Goal: Information Seeking & Learning: Learn about a topic

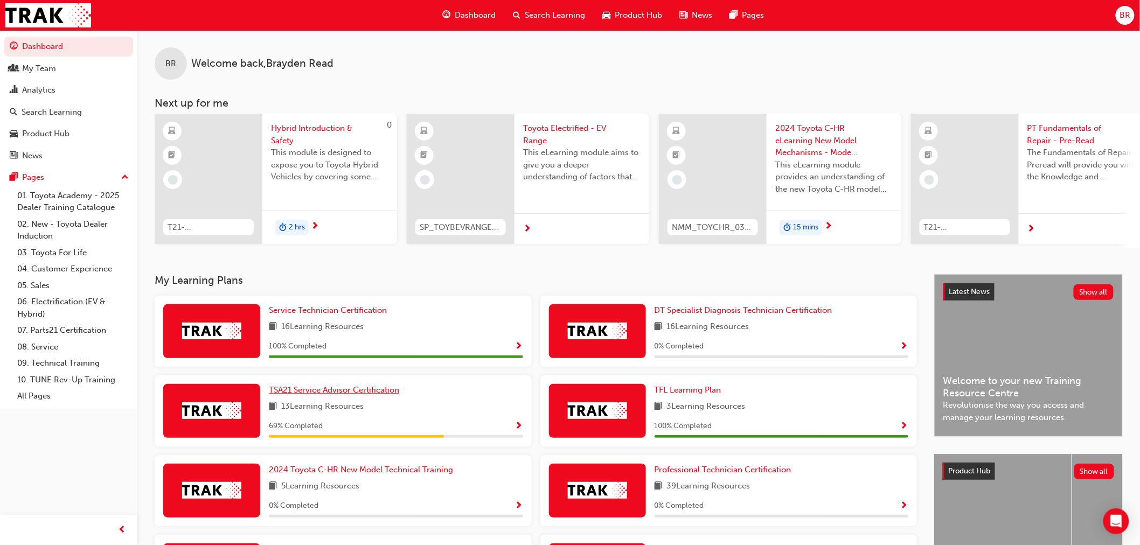
click at [367, 391] on span "TSA21 Service Advisor Certification" at bounding box center [334, 390] width 130 height 10
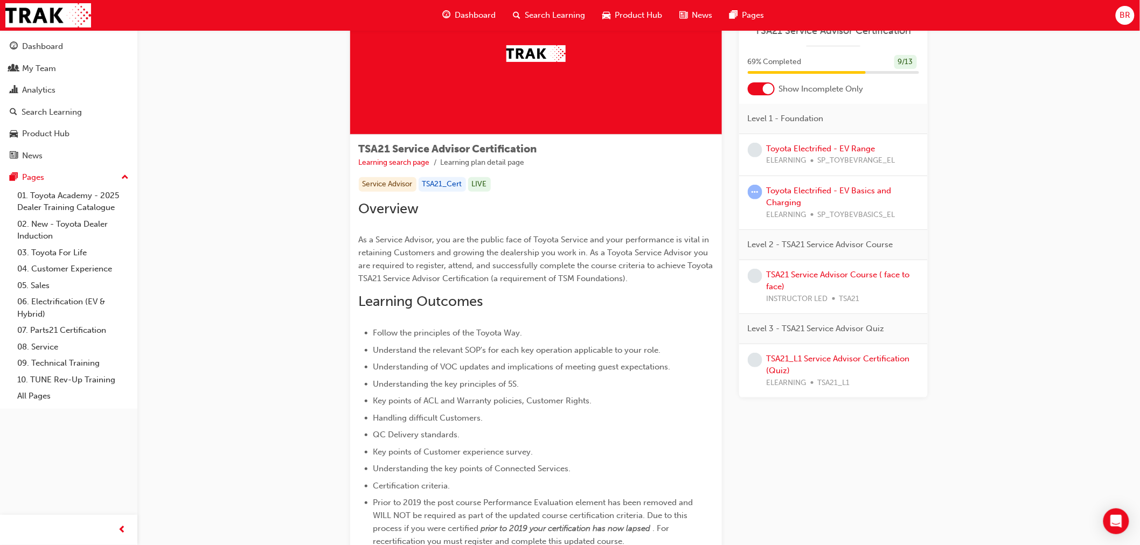
scroll to position [120, 0]
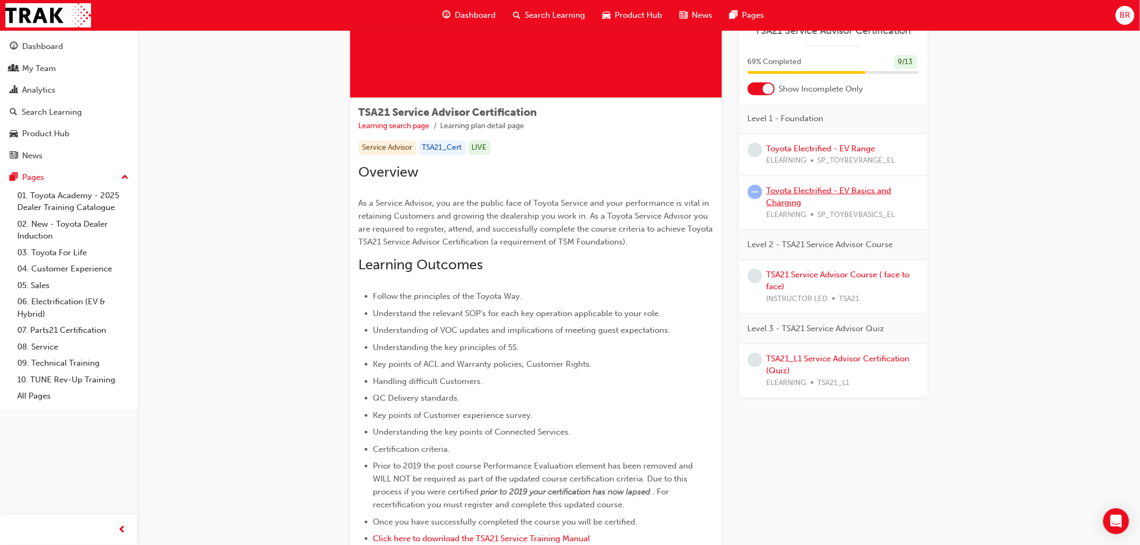
click at [822, 191] on link "Toyota Electrified - EV Basics and Charging" at bounding box center [828, 197] width 125 height 22
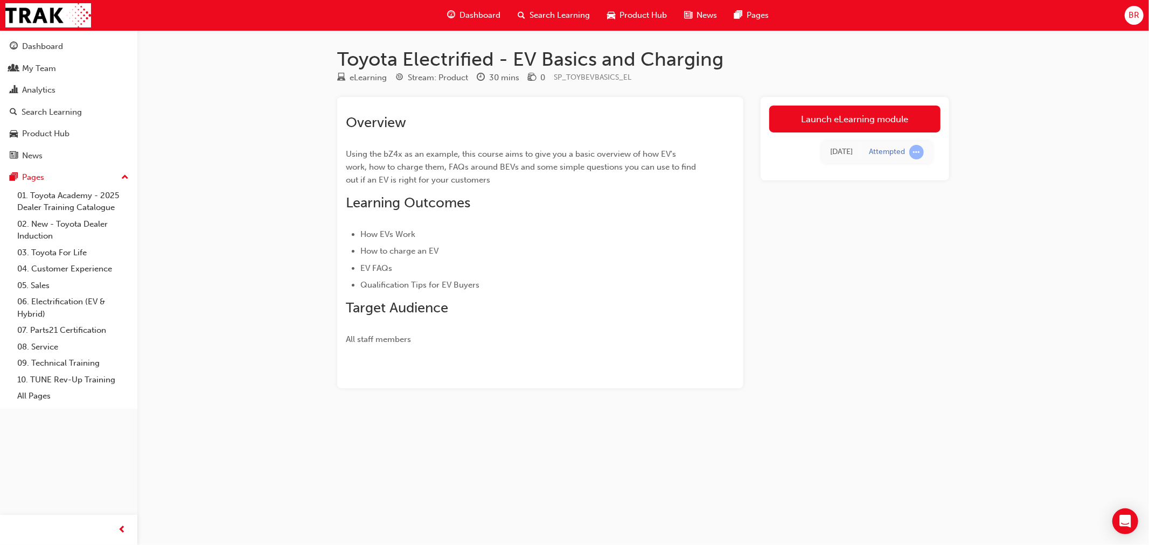
click at [865, 116] on link "Launch eLearning module" at bounding box center [854, 119] width 171 height 27
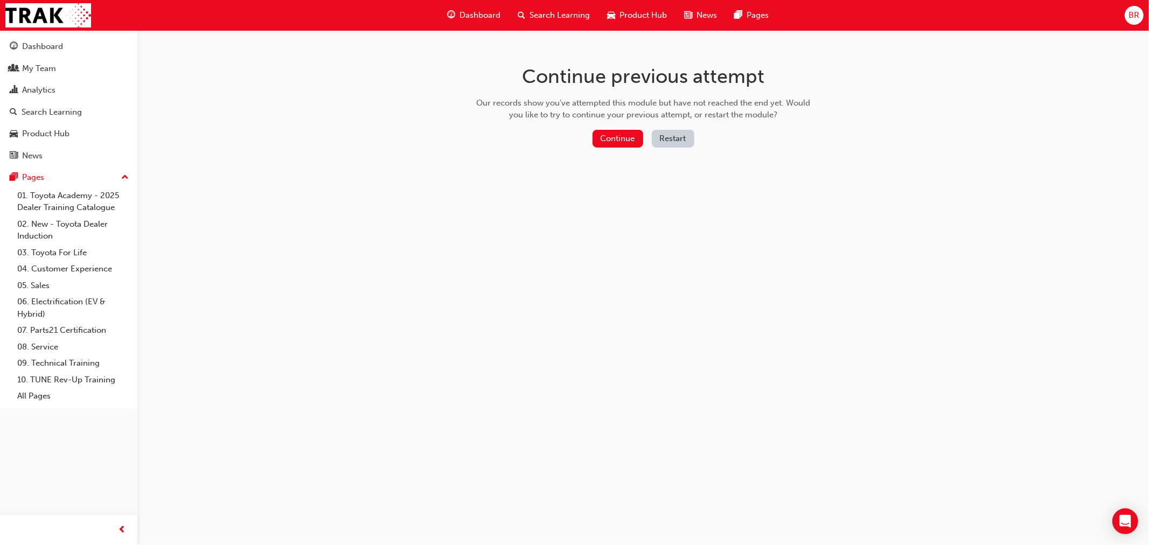
click at [621, 138] on button "Continue" at bounding box center [617, 139] width 51 height 18
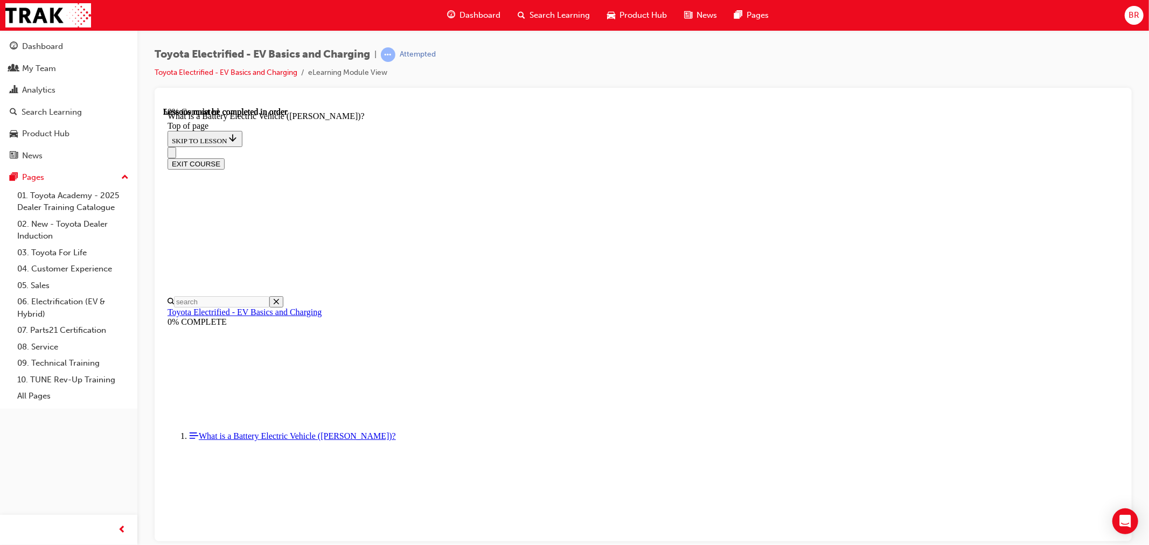
scroll to position [1147, 0]
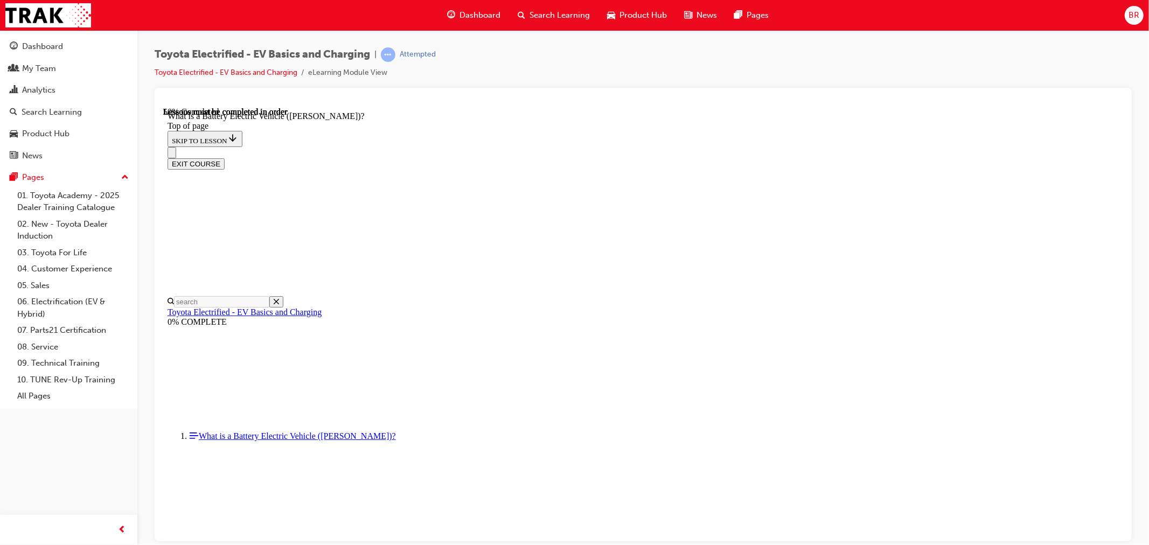
scroll to position [1147, 0]
drag, startPoint x: 623, startPoint y: 354, endPoint x: 1148, endPoint y: 392, distance: 526.4
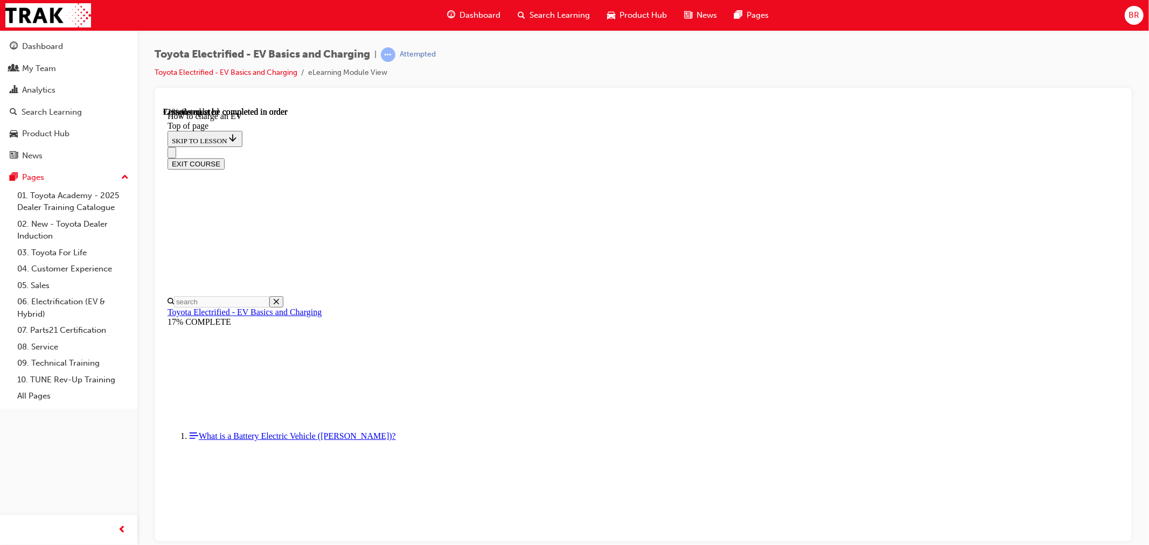
scroll to position [4390, 0]
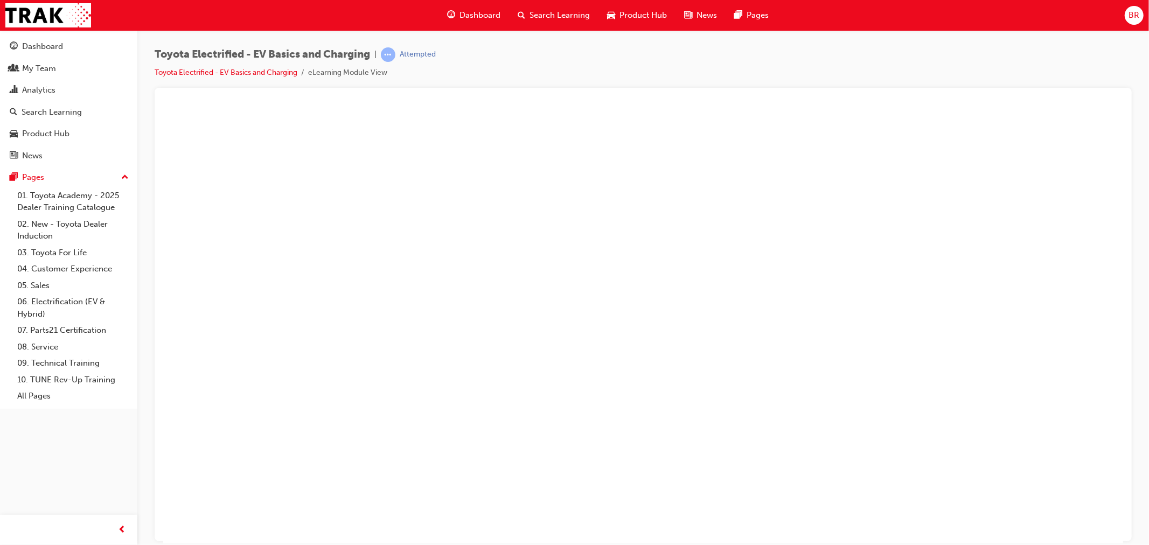
click at [659, 321] on button "Unzoom image" at bounding box center [643, 325] width 960 height 436
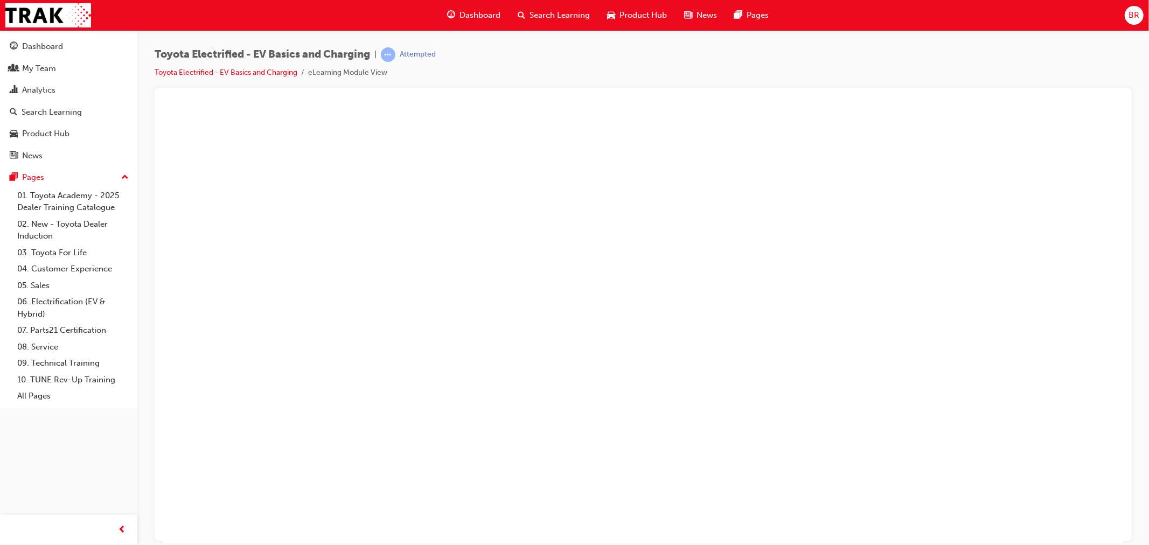
click at [695, 318] on button "Unzoom image" at bounding box center [643, 325] width 960 height 436
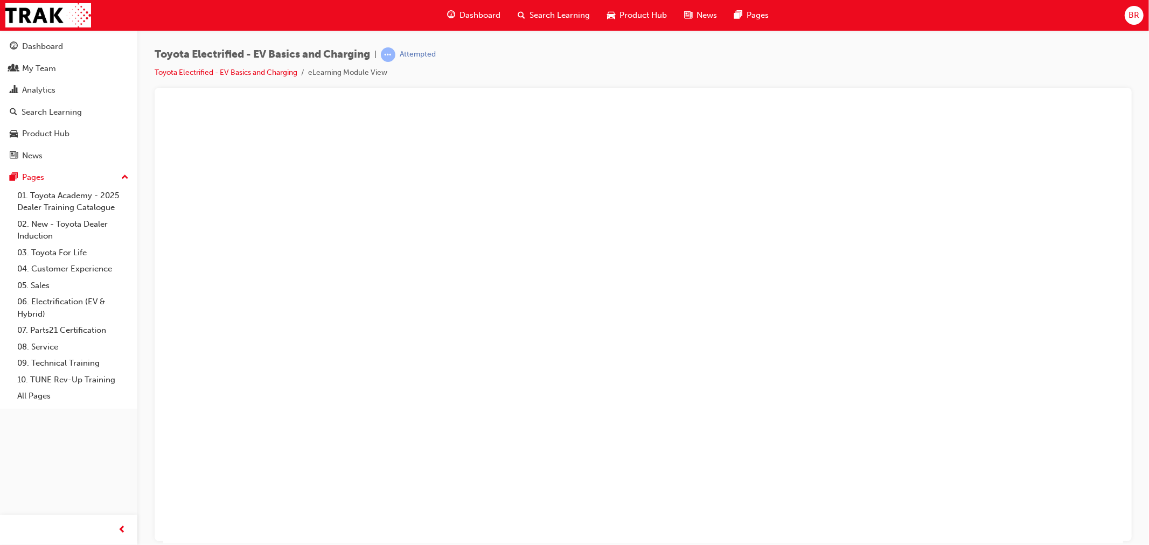
click at [828, 319] on button "Unzoom image" at bounding box center [643, 325] width 960 height 436
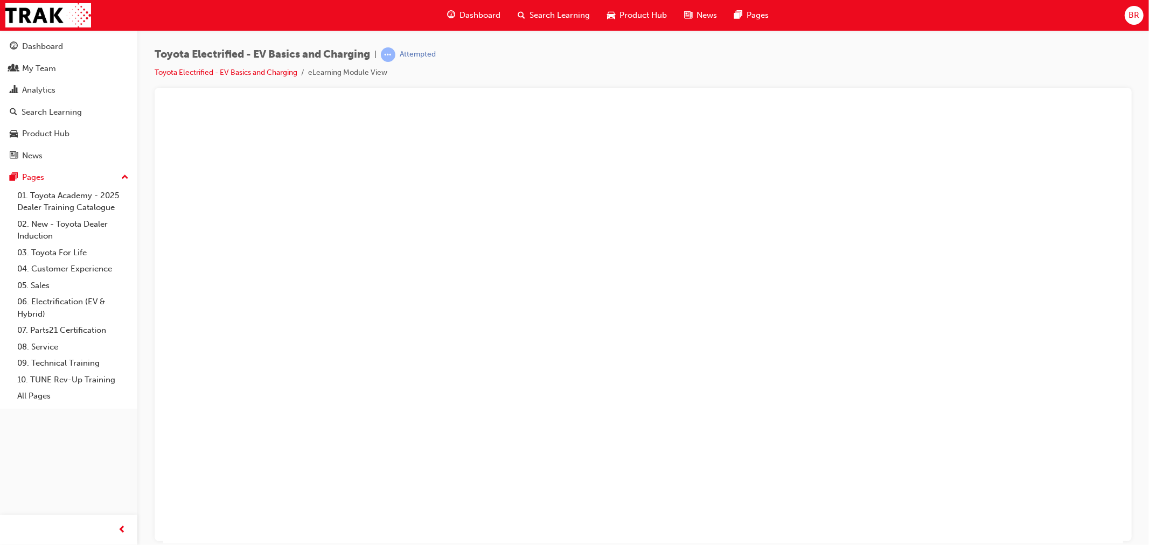
click at [892, 316] on button "Unzoom image" at bounding box center [643, 325] width 960 height 436
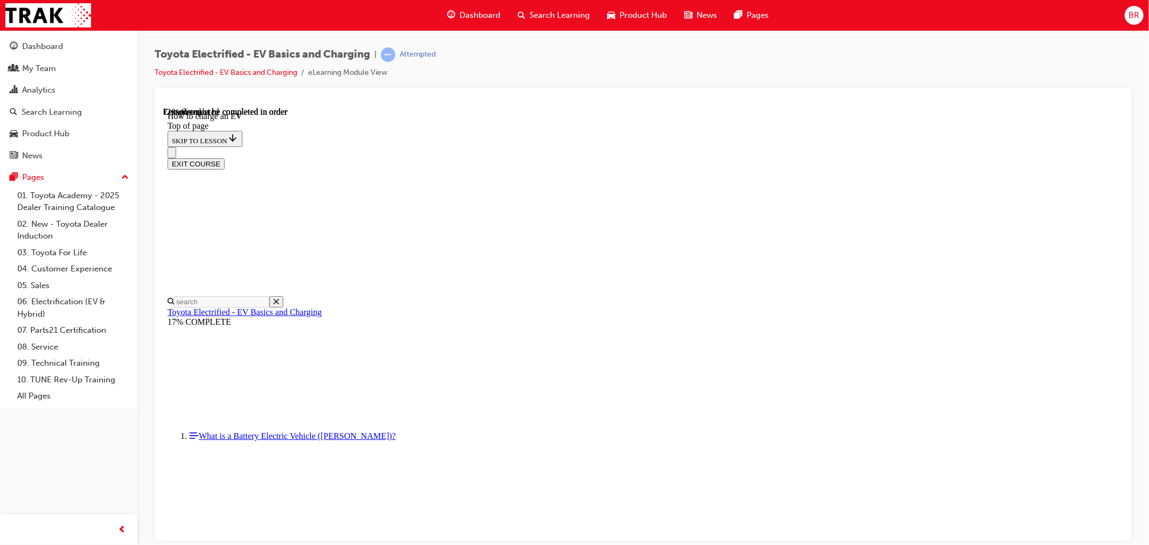
drag, startPoint x: 490, startPoint y: 415, endPoint x: 1148, endPoint y: 430, distance: 658.3
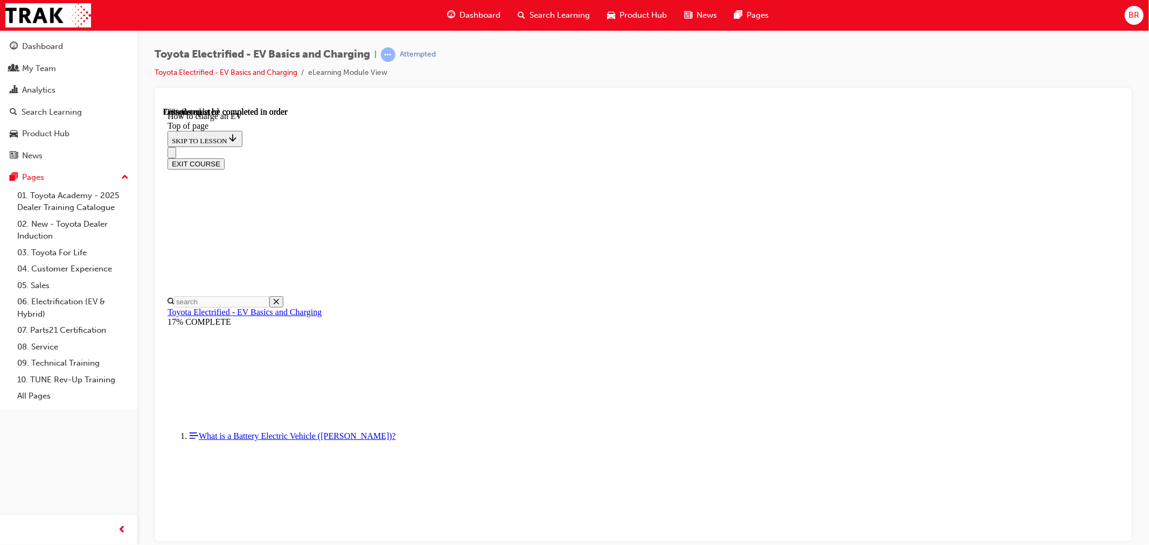
scroll to position [3552, 0]
drag, startPoint x: 478, startPoint y: 446, endPoint x: 1116, endPoint y: 457, distance: 638.3
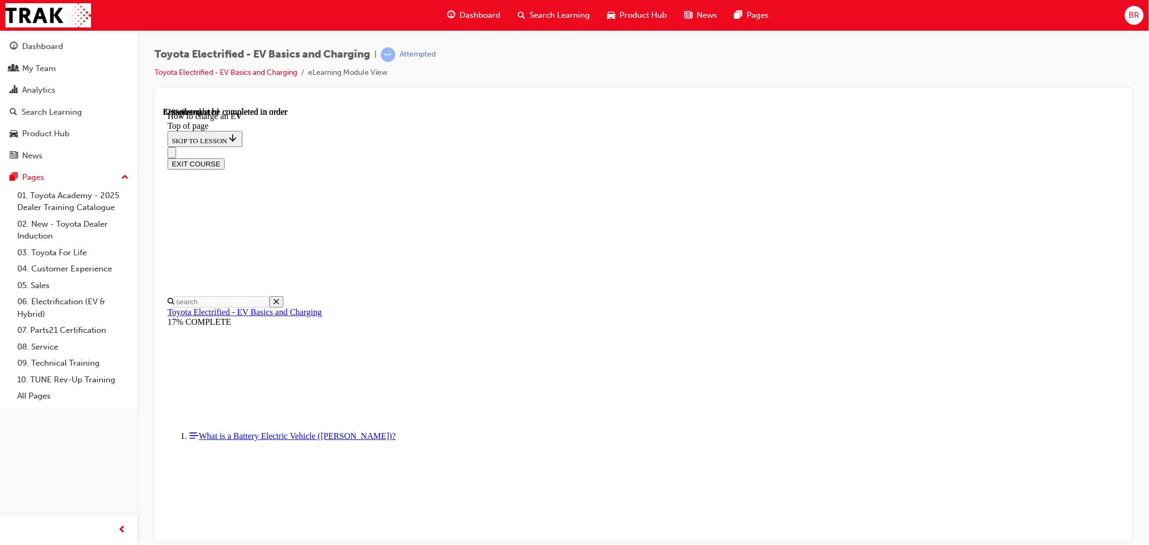
scroll to position [2894, 0]
drag, startPoint x: 945, startPoint y: 497, endPoint x: 1148, endPoint y: 490, distance: 202.6
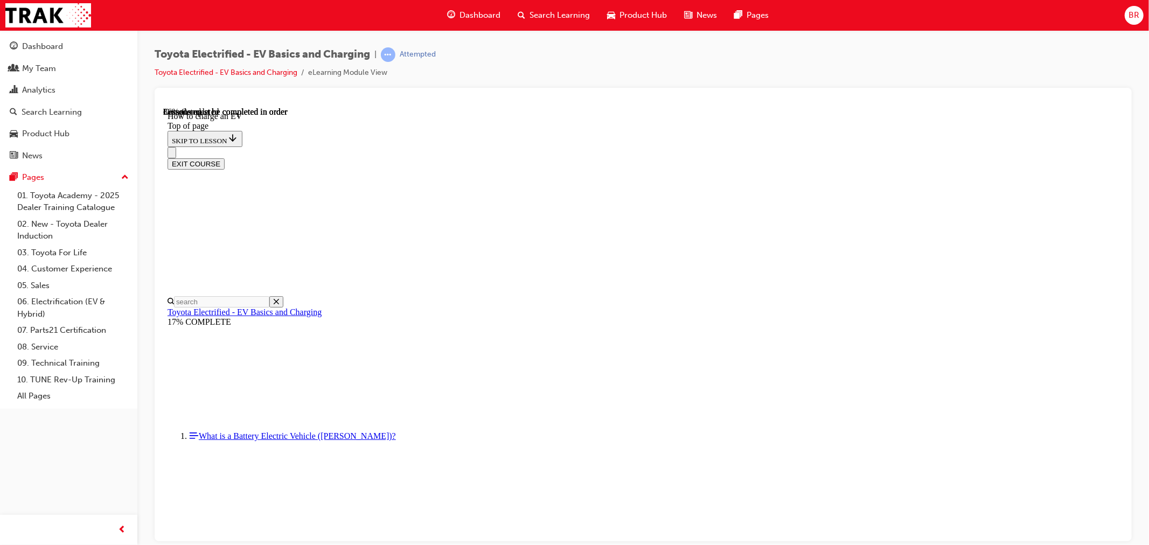
scroll to position [4450, 0]
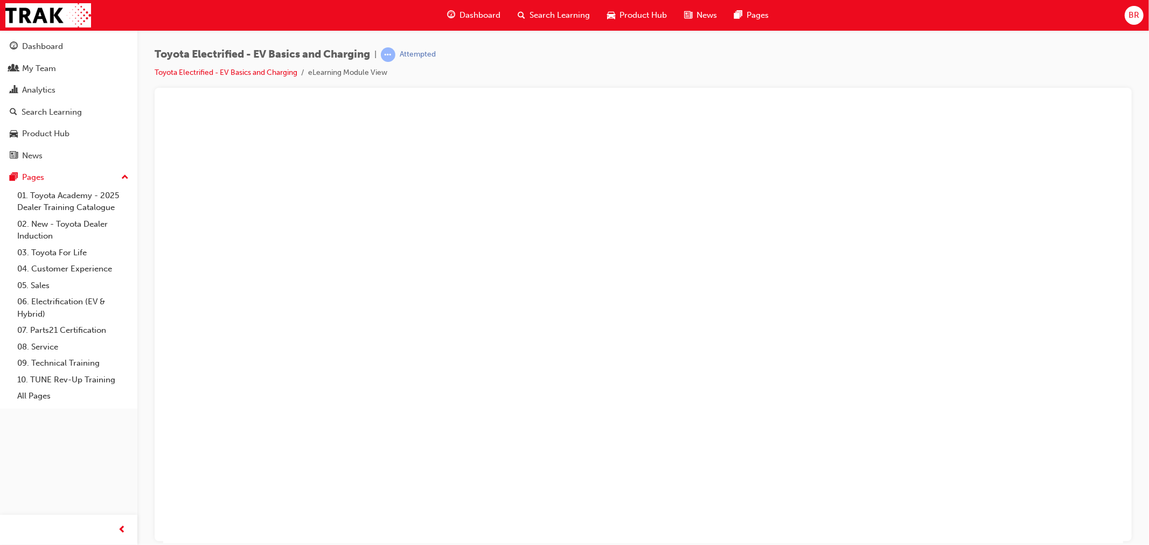
click at [762, 173] on button "Unzoom image" at bounding box center [643, 325] width 960 height 436
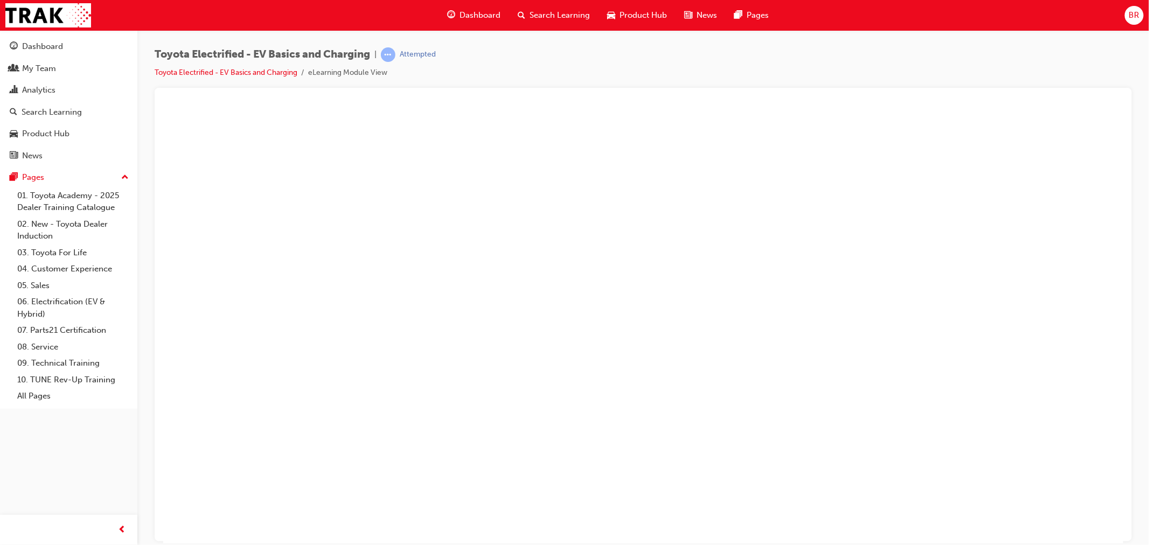
click at [633, 262] on button "Unzoom image" at bounding box center [643, 325] width 960 height 436
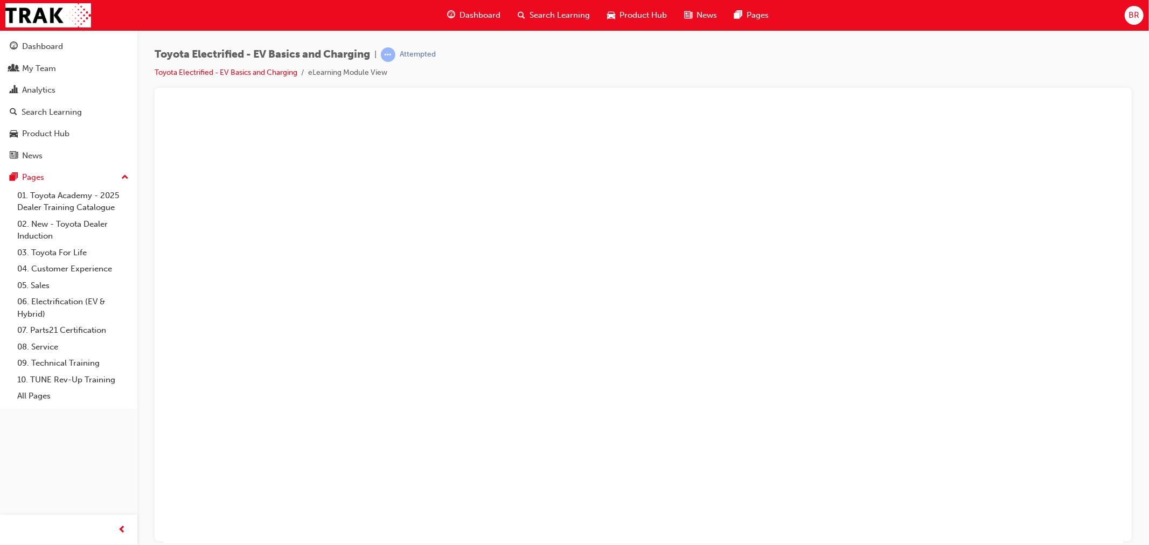
click at [682, 268] on button "Unzoom image" at bounding box center [643, 325] width 960 height 436
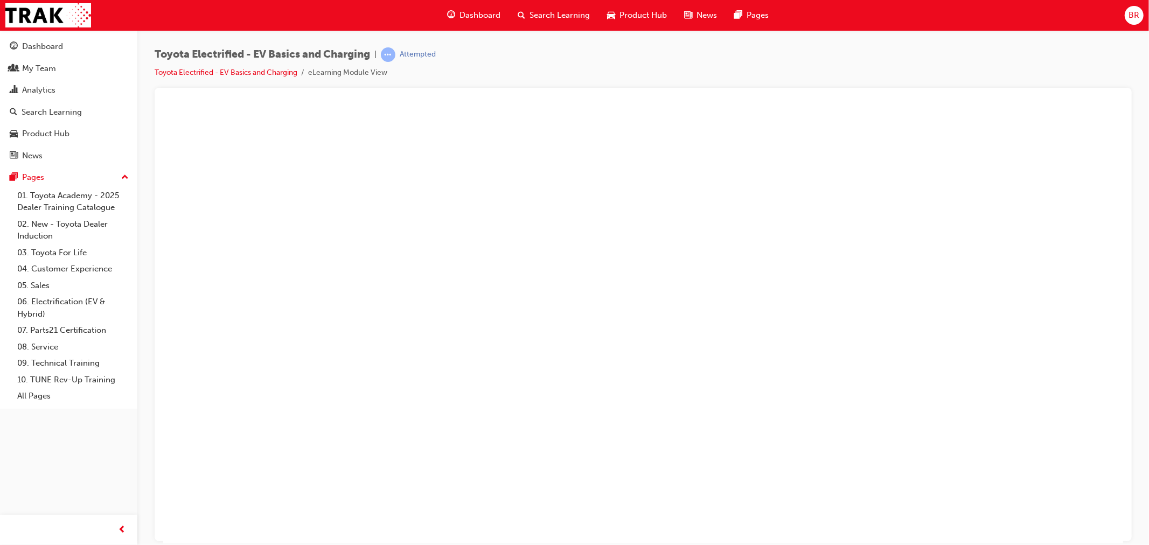
click at [791, 277] on button "Unzoom image" at bounding box center [643, 325] width 960 height 436
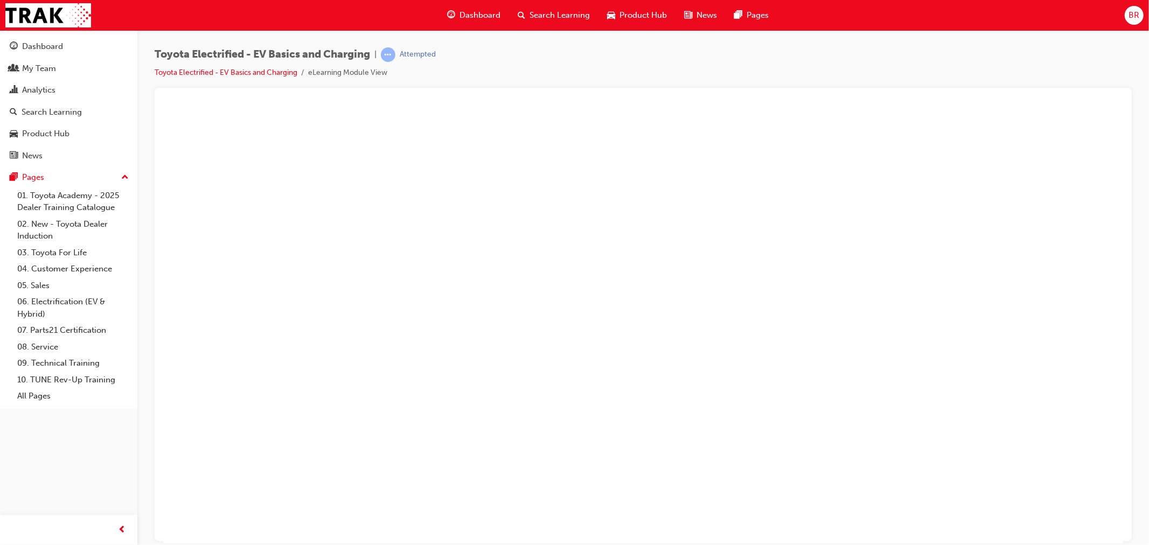
click at [748, 290] on button "Unzoom image" at bounding box center [643, 325] width 960 height 436
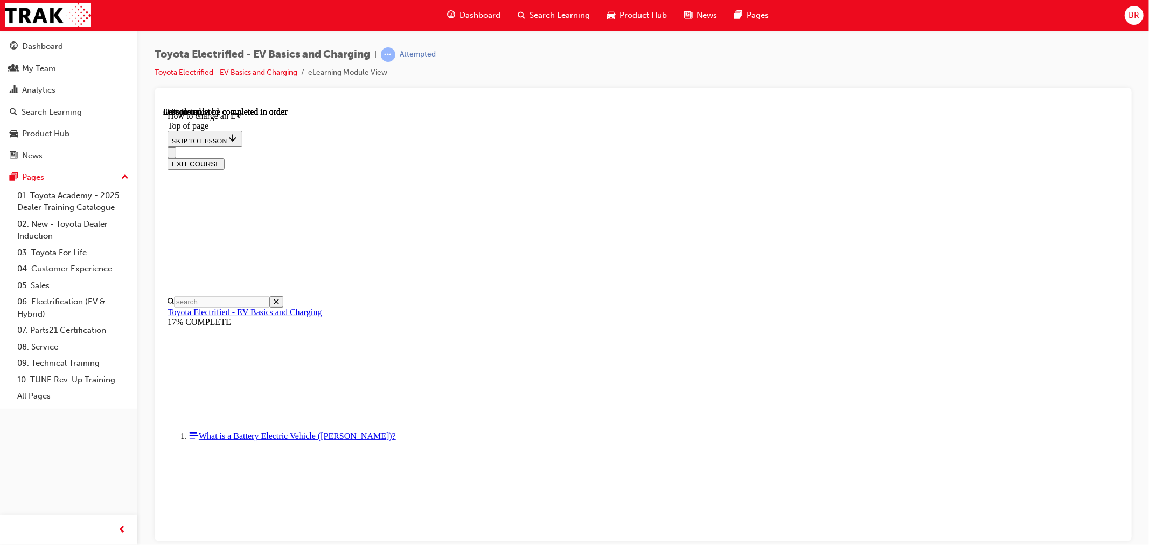
scroll to position [2894, 0]
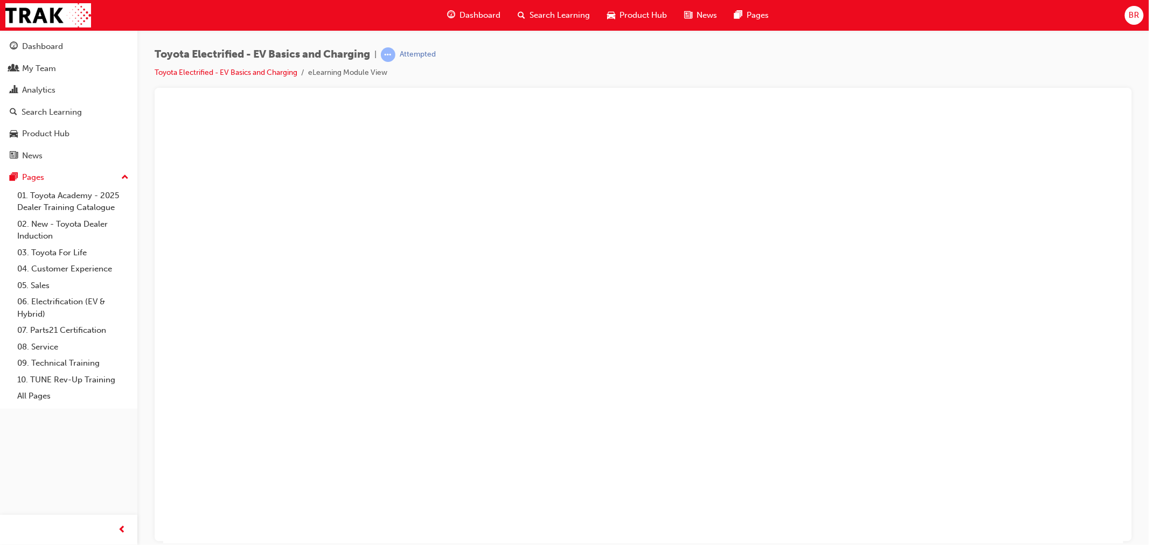
click at [722, 190] on button "Unzoom image" at bounding box center [643, 325] width 960 height 436
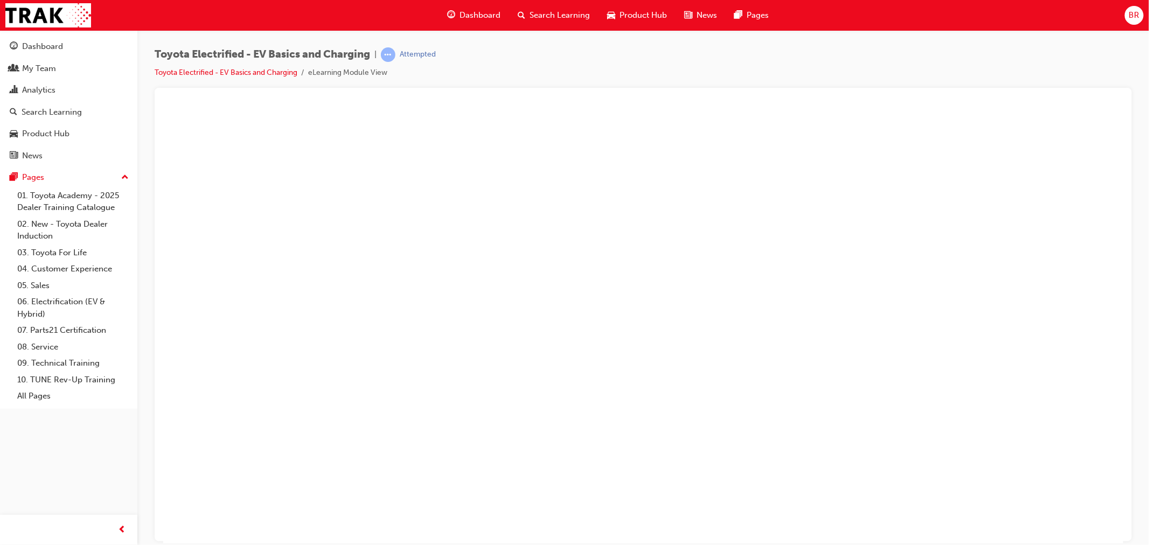
click at [934, 213] on button "Unzoom image" at bounding box center [643, 325] width 960 height 436
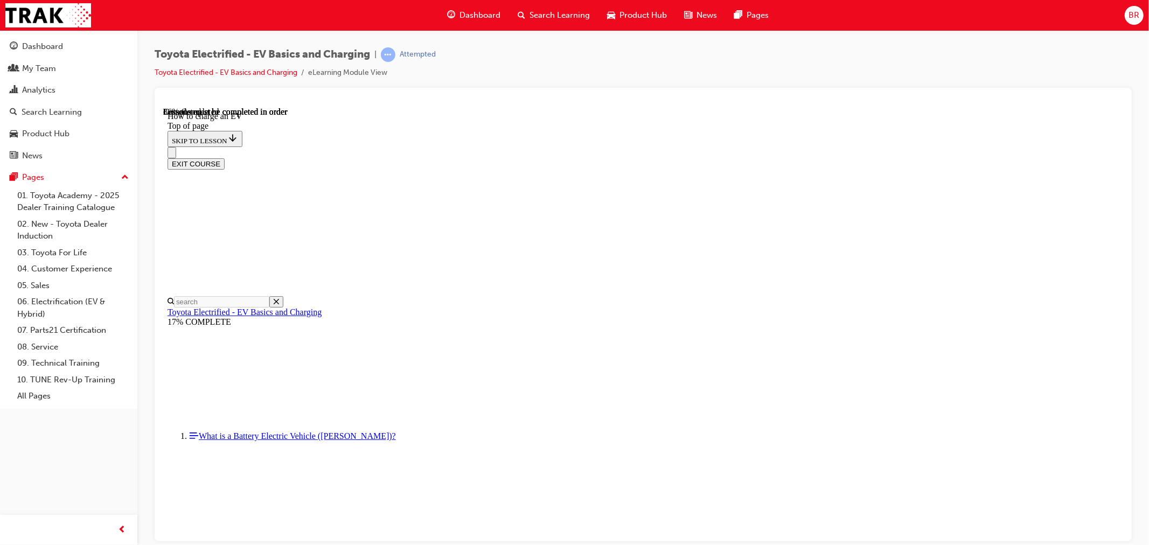
scroll to position [2056, 0]
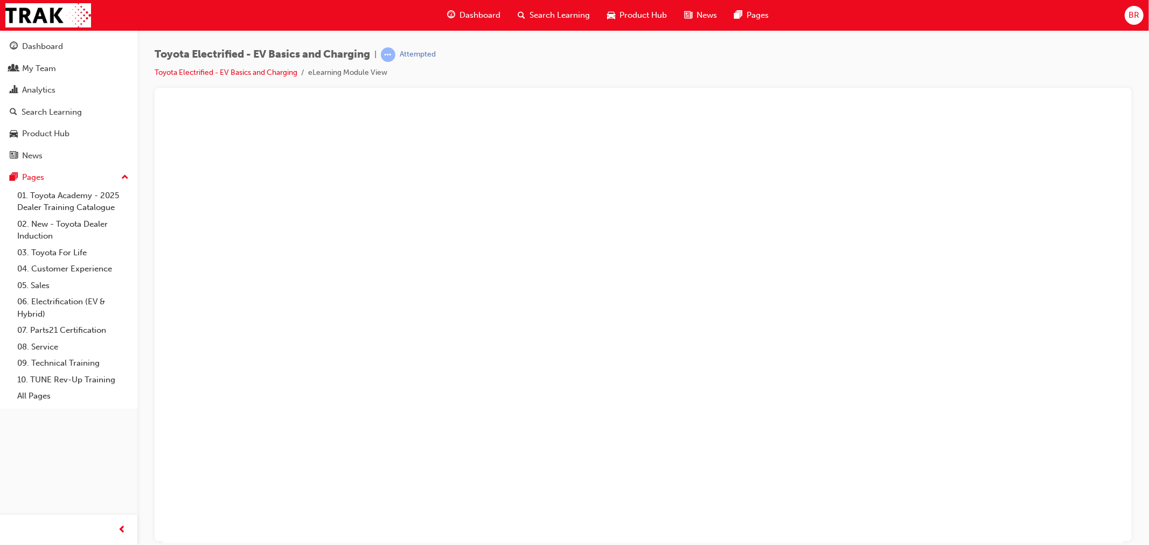
click at [851, 312] on button "Unzoom image" at bounding box center [643, 325] width 960 height 436
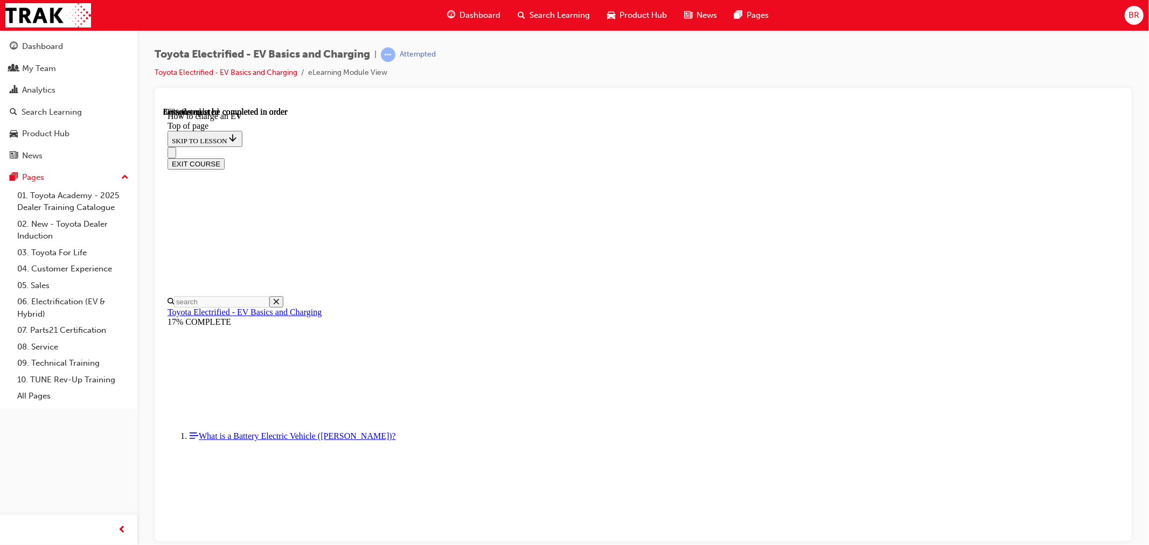
scroll to position [1757, 0]
drag, startPoint x: 780, startPoint y: 388, endPoint x: 638, endPoint y: 386, distance: 142.2
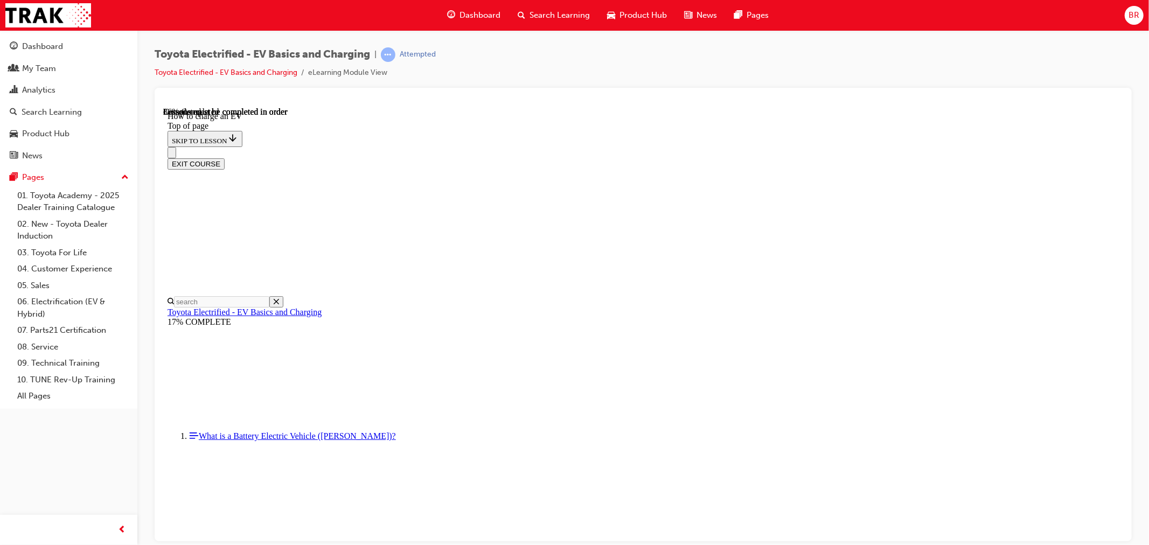
scroll to position [501, 0]
drag, startPoint x: 606, startPoint y: 136, endPoint x: 645, endPoint y: 146, distance: 39.6
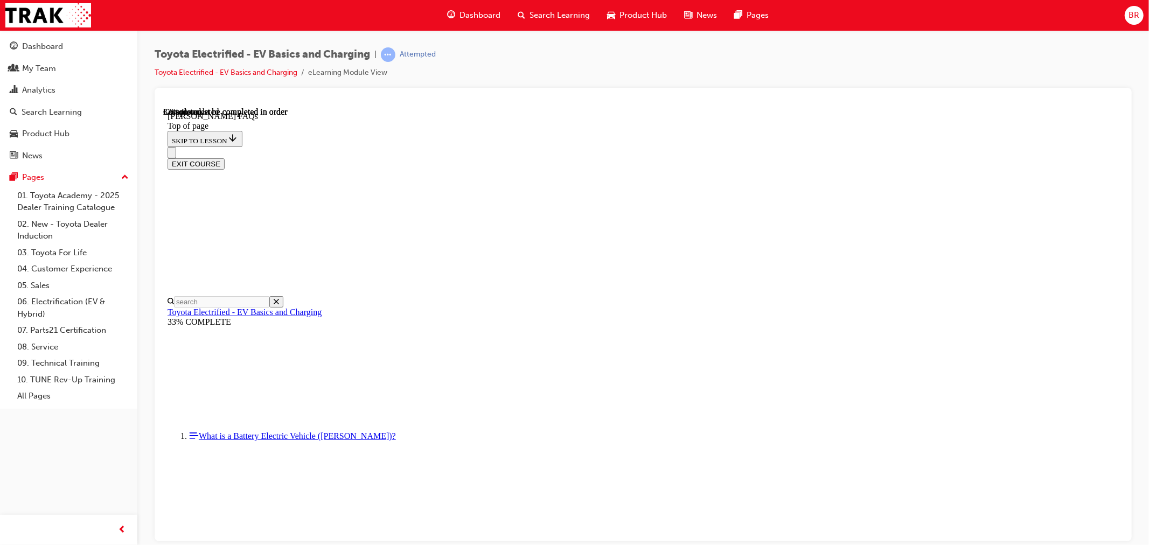
scroll to position [392, 0]
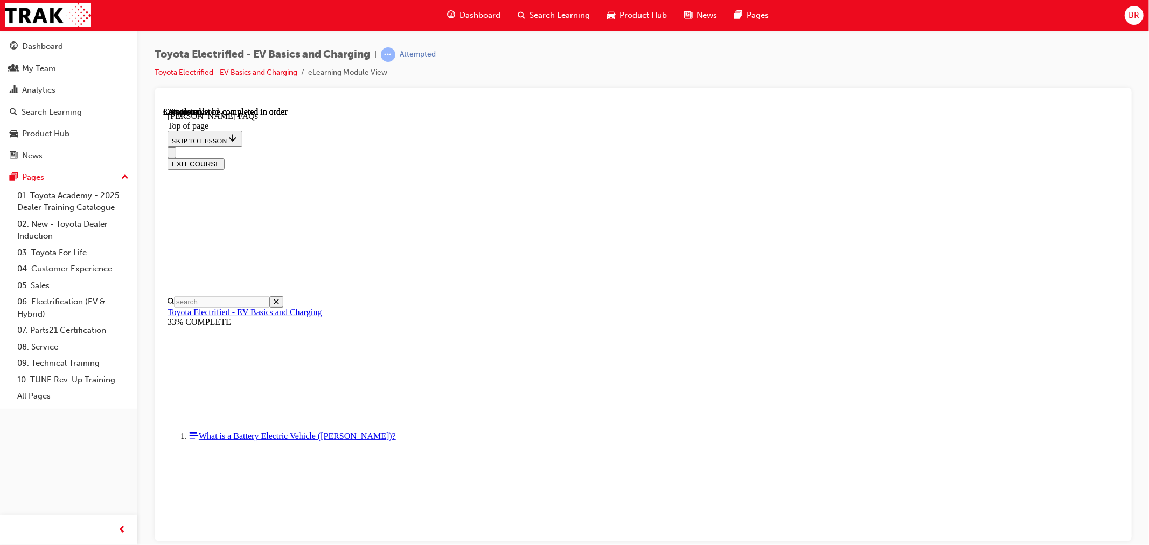
scroll to position [1569, 0]
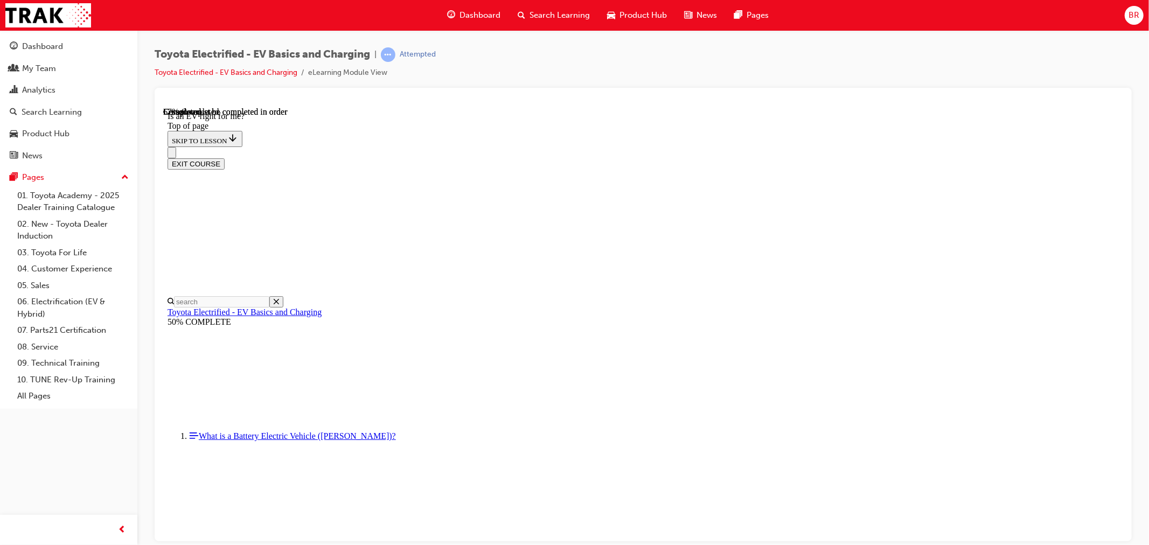
drag, startPoint x: 590, startPoint y: 267, endPoint x: 686, endPoint y: 267, distance: 95.9
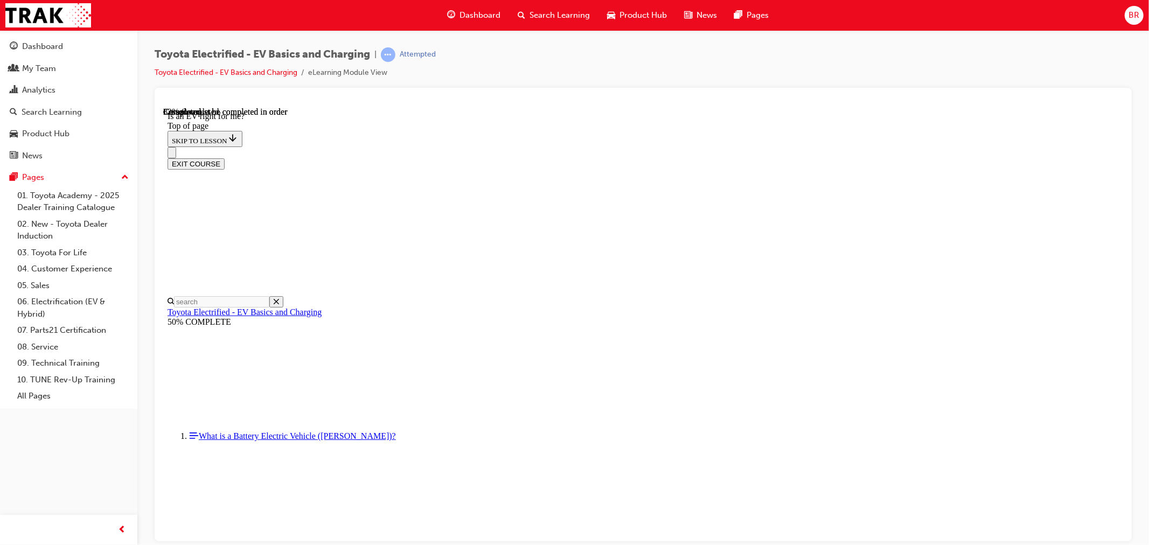
scroll to position [1336, 0]
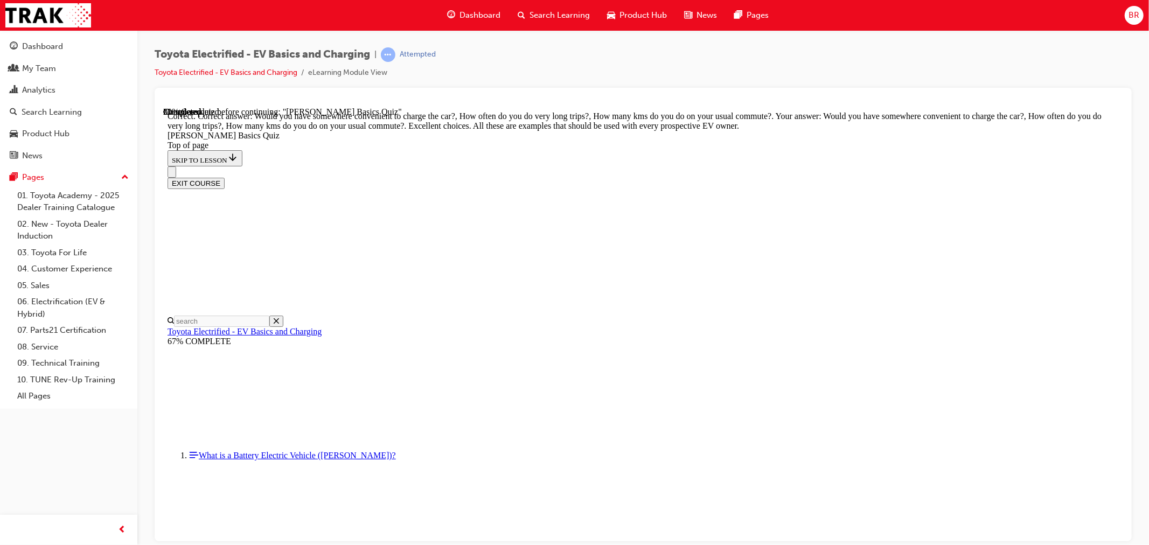
scroll to position [216, 0]
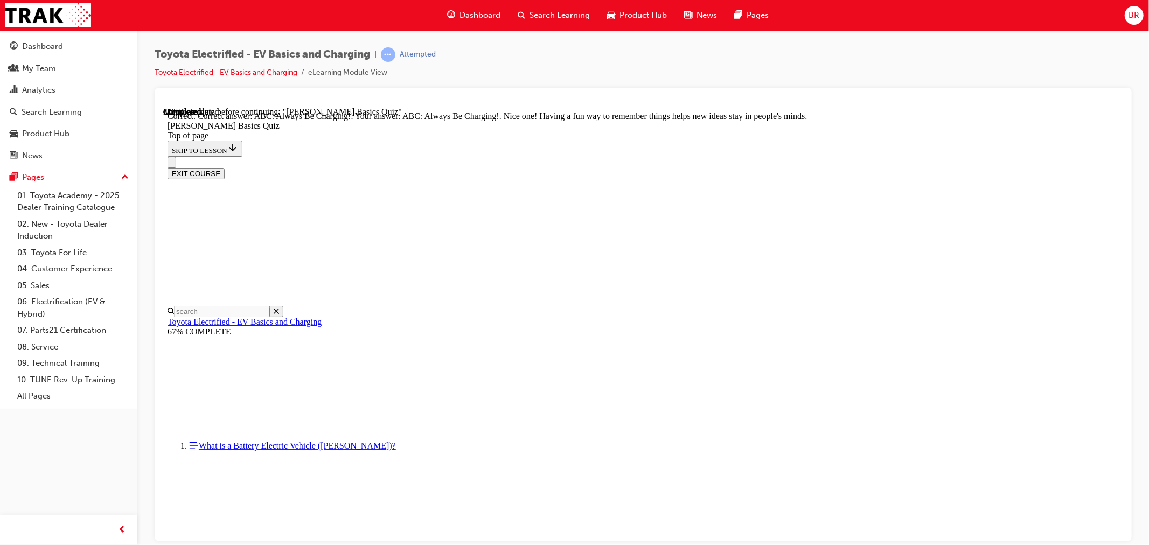
scroll to position [173, 0]
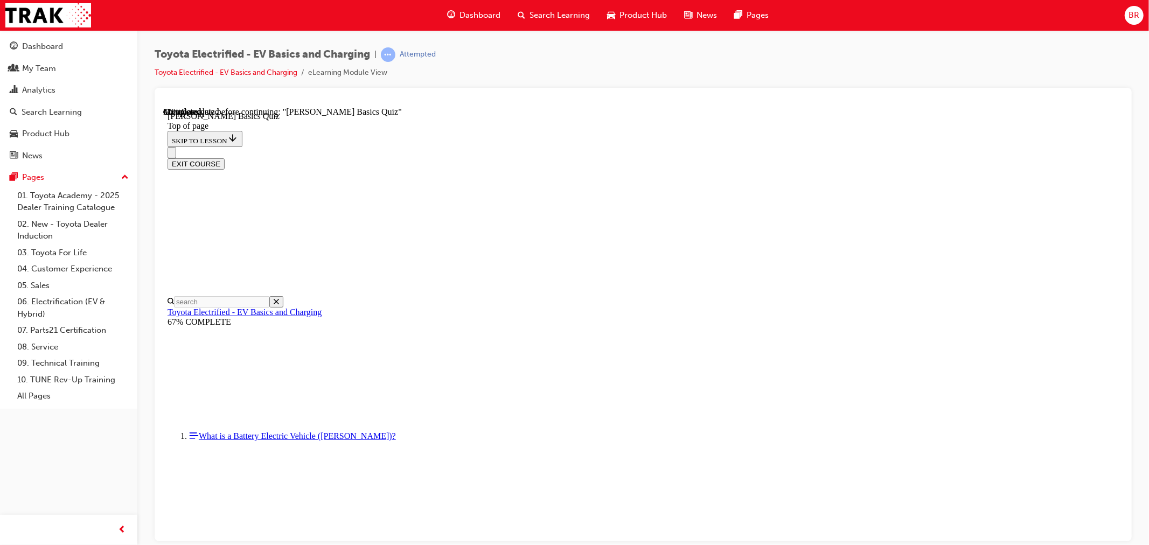
scroll to position [212, 0]
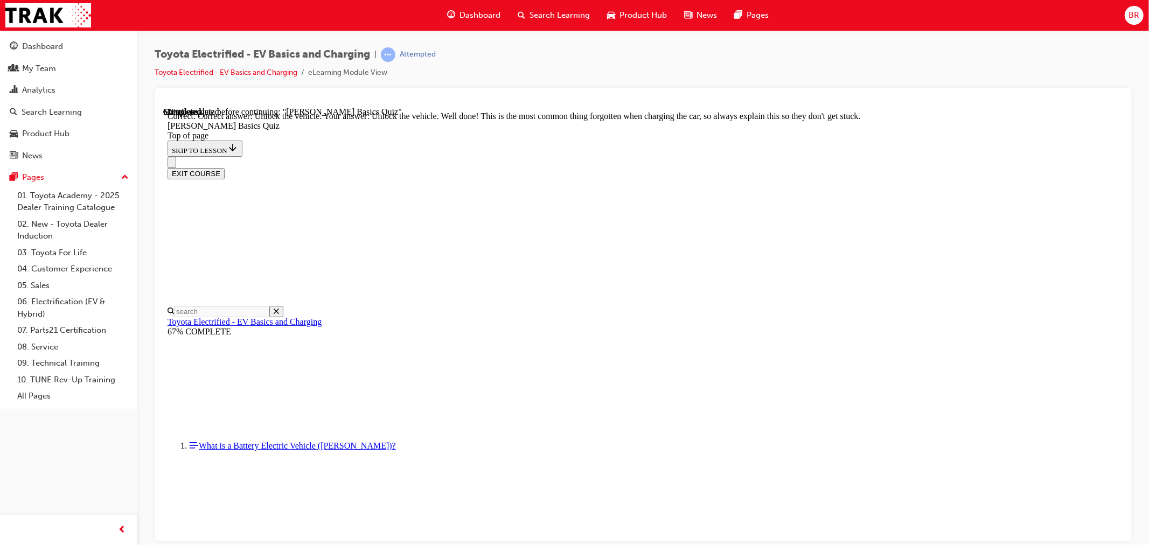
scroll to position [312, 0]
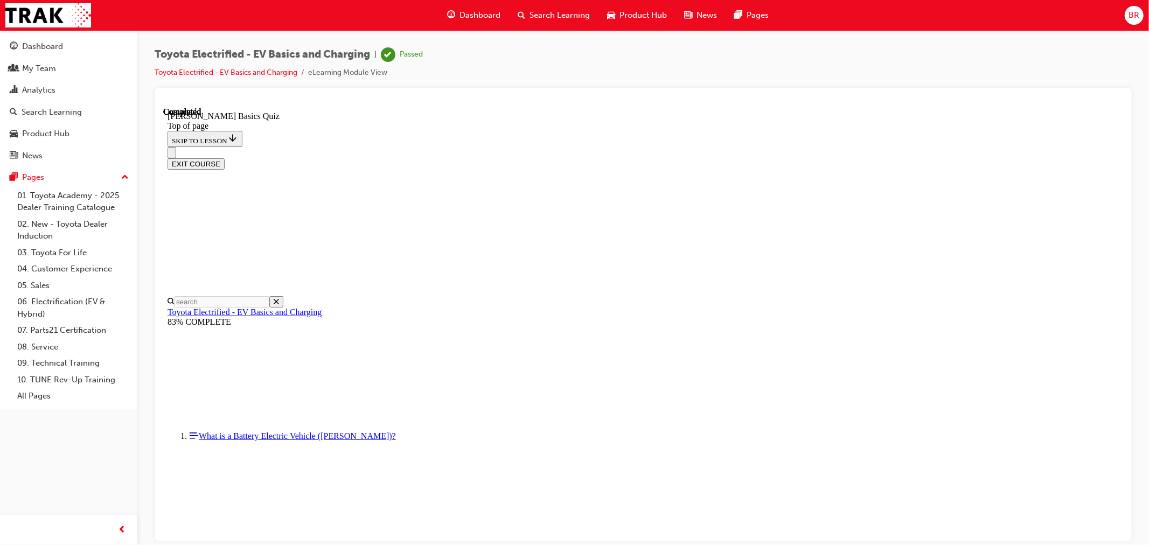
scroll to position [148, 0]
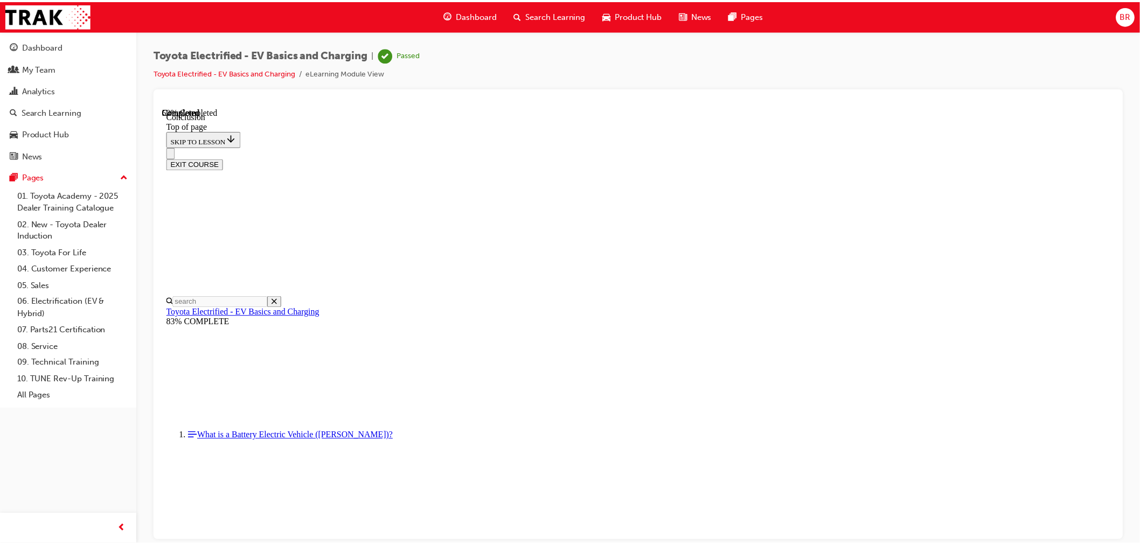
scroll to position [369, 0]
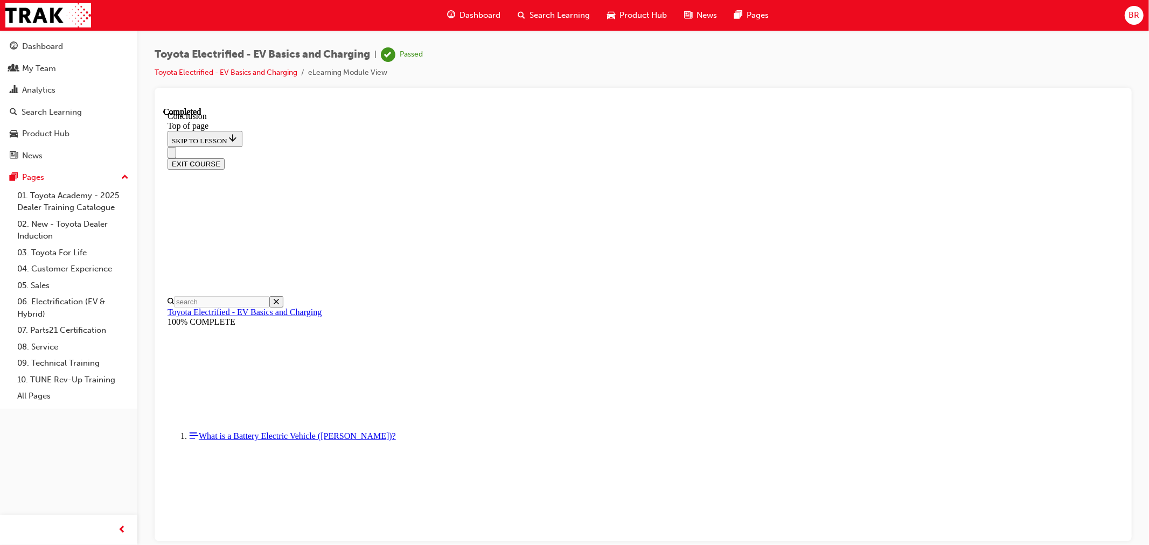
click at [62, 52] on div "Dashboard" at bounding box center [42, 46] width 41 height 12
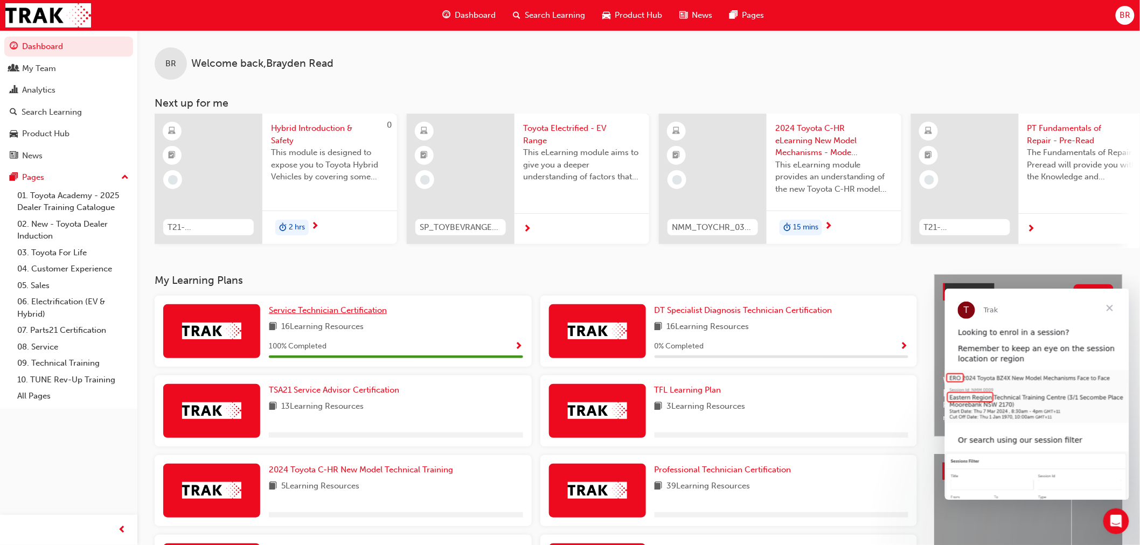
click at [357, 311] on span "Service Technician Certification" at bounding box center [328, 310] width 118 height 10
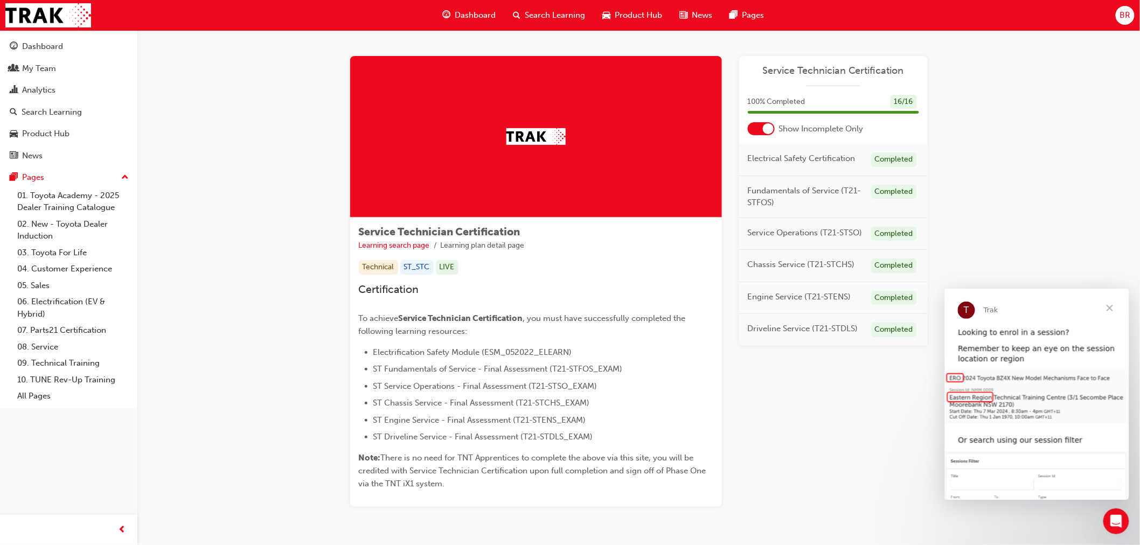
click at [80, 41] on div "Dashboard" at bounding box center [69, 46] width 118 height 13
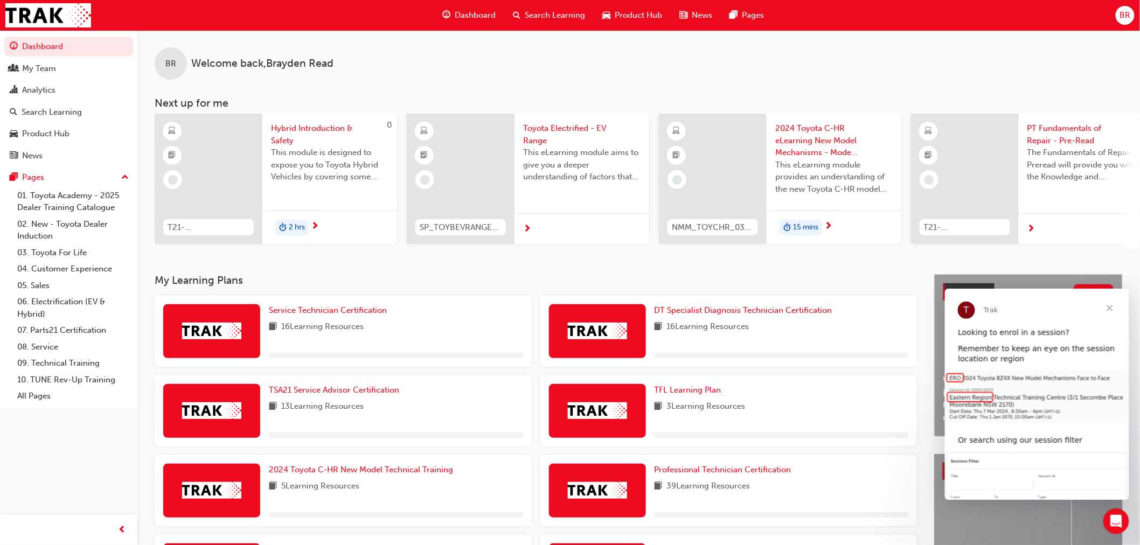
scroll to position [60, 0]
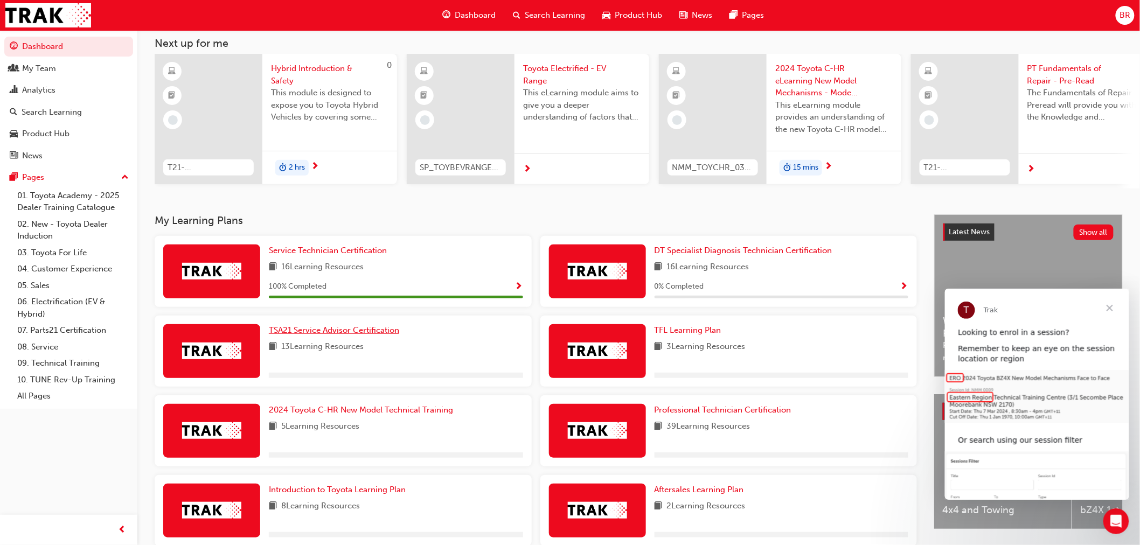
click at [364, 334] on span "TSA21 Service Advisor Certification" at bounding box center [334, 330] width 130 height 10
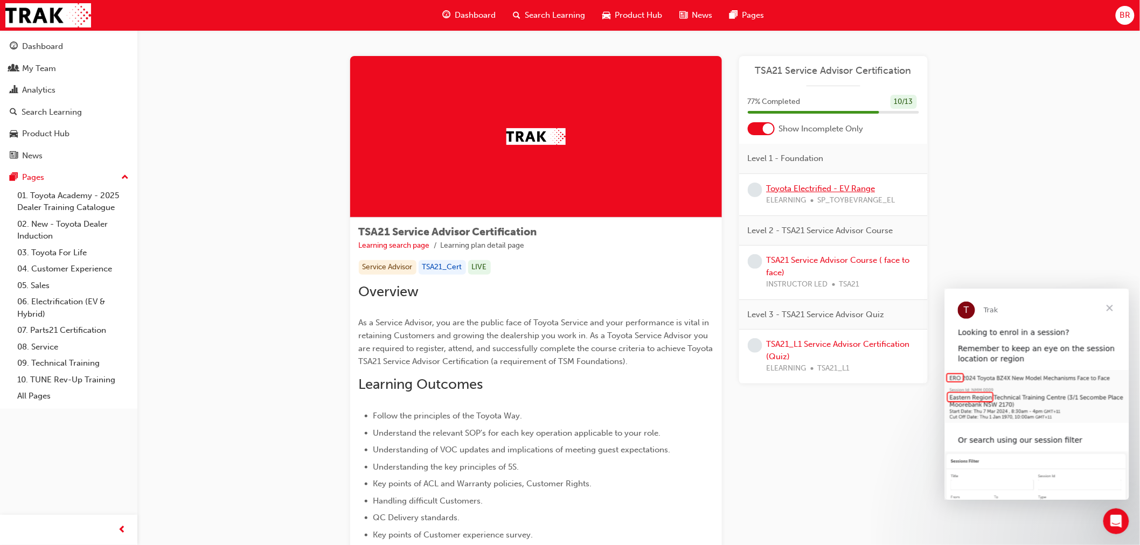
click at [843, 192] on link "Toyota Electrified - EV Range" at bounding box center [820, 189] width 109 height 10
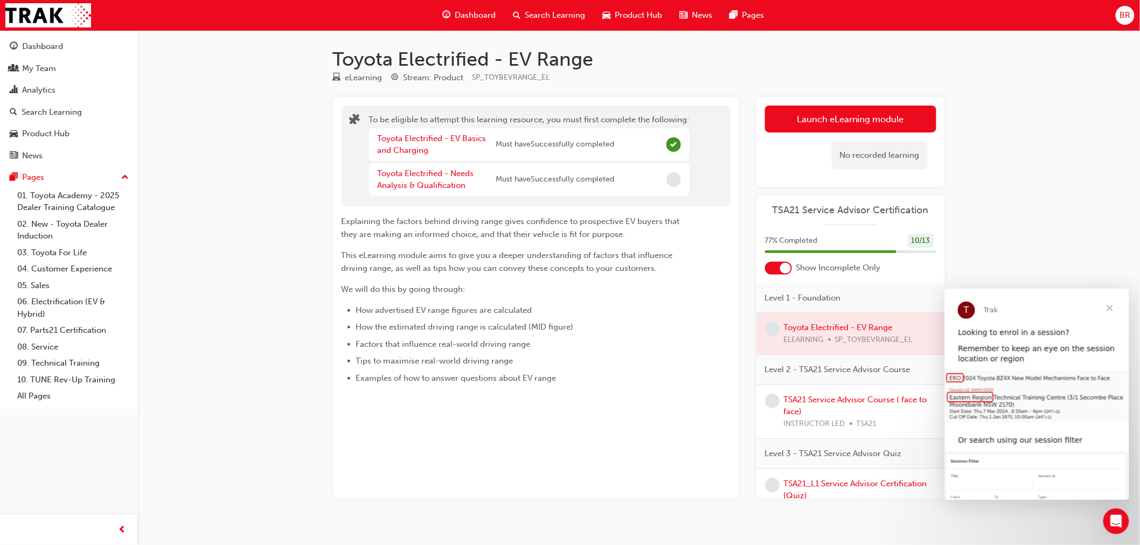
click at [870, 117] on button "Launch eLearning module" at bounding box center [850, 119] width 171 height 27
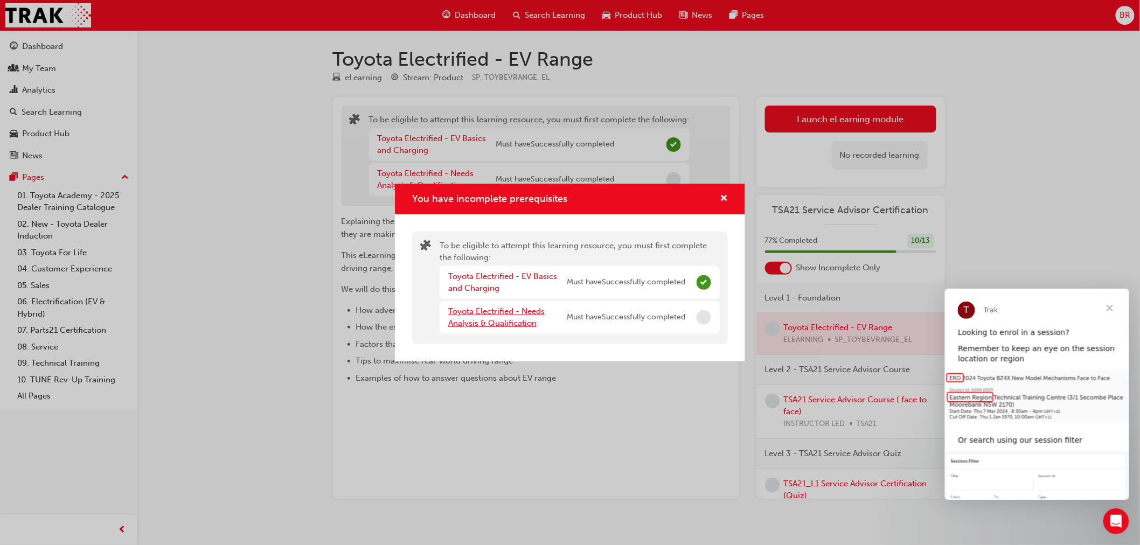
click at [494, 315] on link "Toyota Electrified - Needs Analysis & Qualification" at bounding box center [496, 317] width 96 height 22
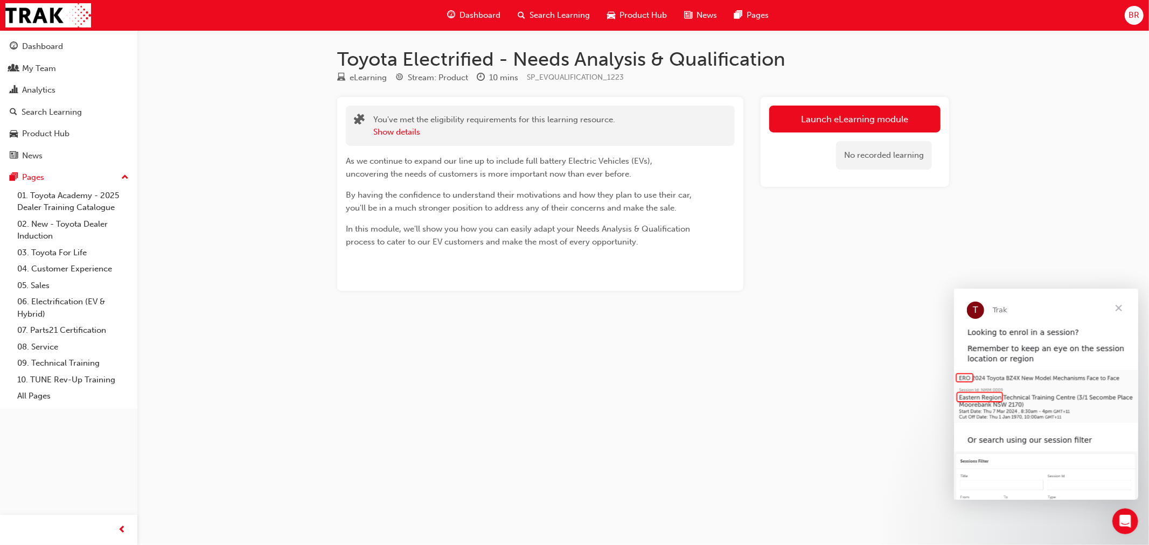
click at [839, 124] on link "Launch eLearning module" at bounding box center [854, 119] width 171 height 27
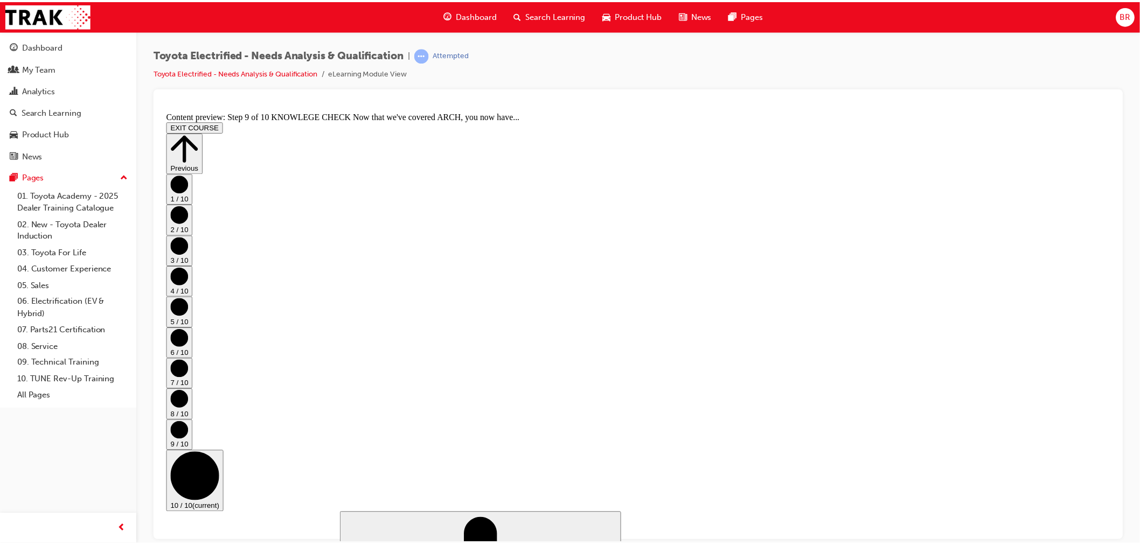
scroll to position [536, 0]
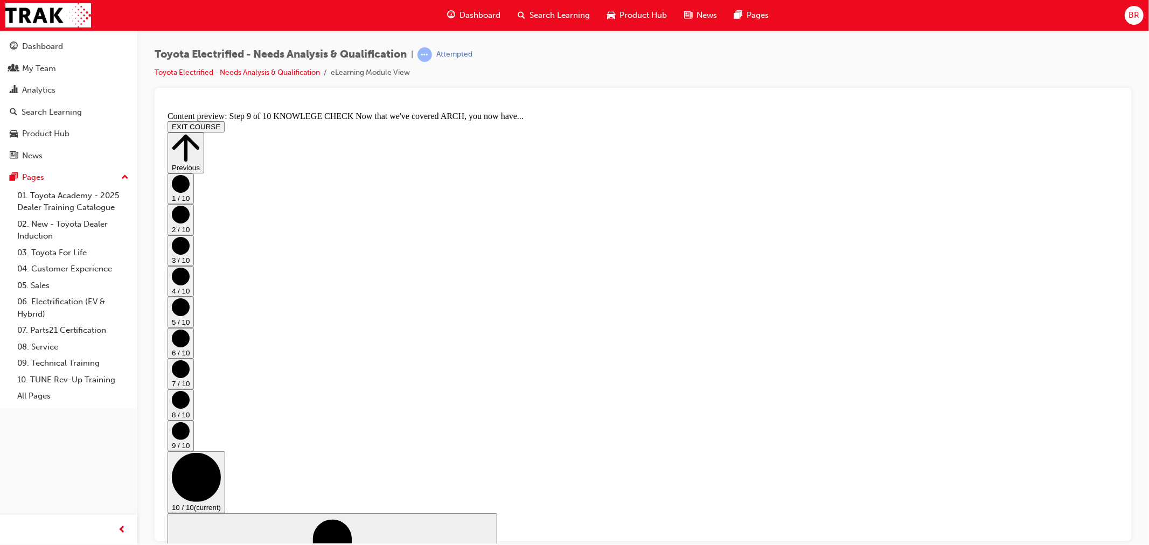
click at [465, 18] on span "Dashboard" at bounding box center [479, 15] width 41 height 12
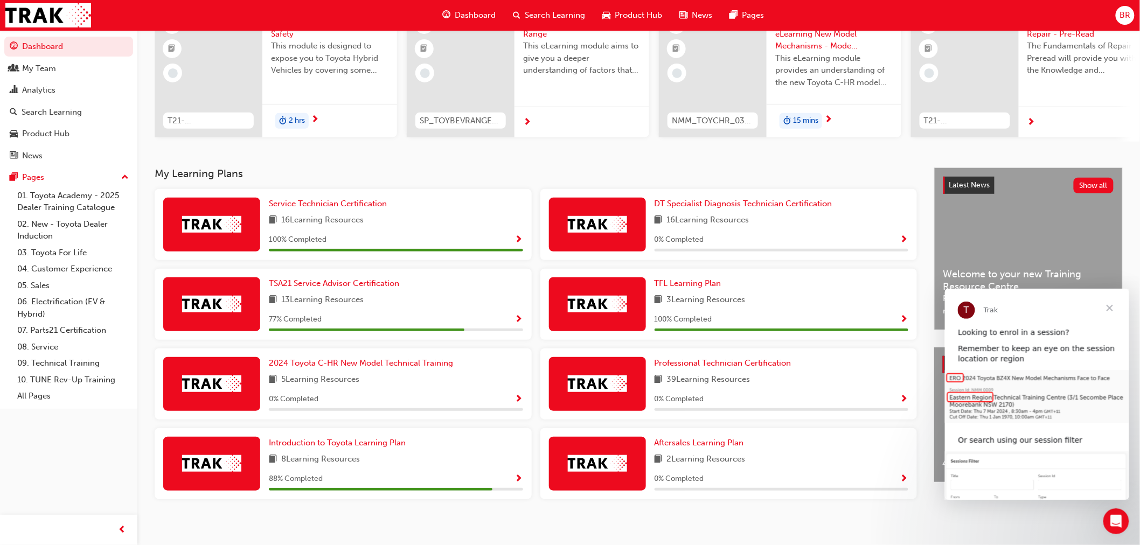
scroll to position [117, 0]
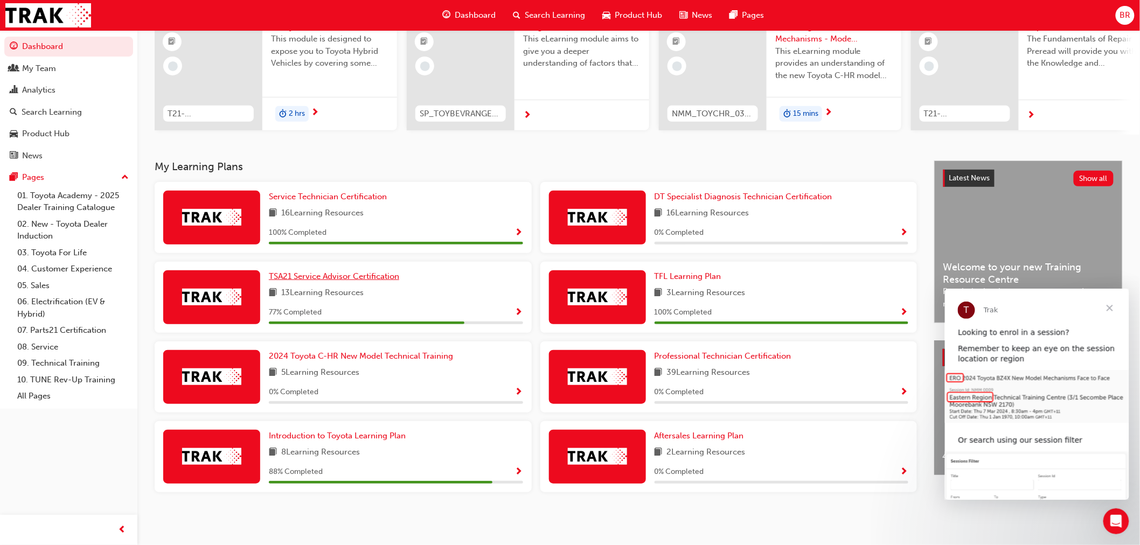
click at [380, 273] on span "TSA21 Service Advisor Certification" at bounding box center [334, 276] width 130 height 10
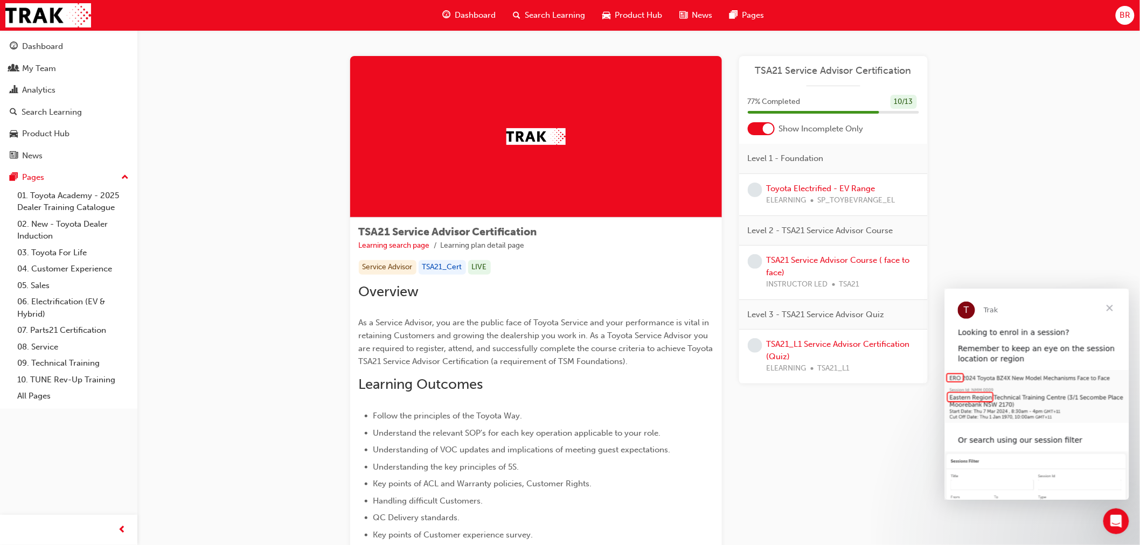
click at [1109, 309] on span "Close" at bounding box center [1109, 307] width 39 height 39
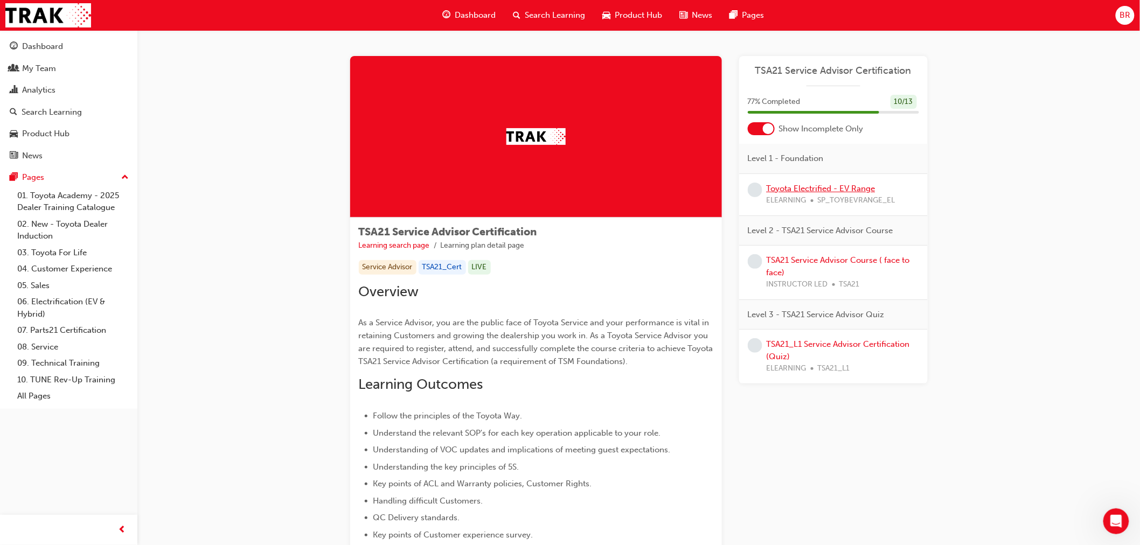
click at [842, 186] on link "Toyota Electrified - EV Range" at bounding box center [820, 189] width 109 height 10
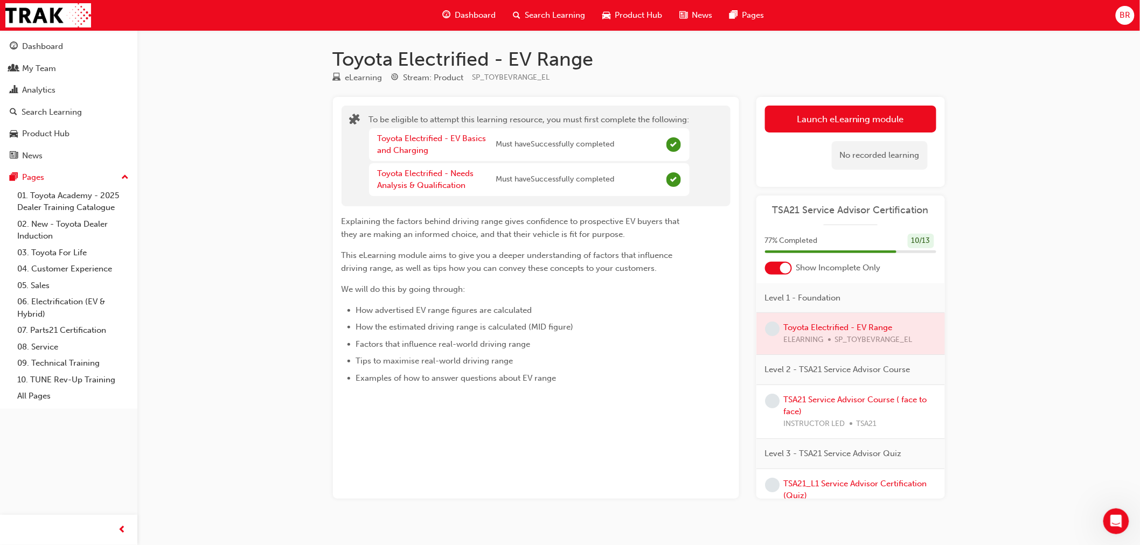
click at [784, 268] on div at bounding box center [785, 268] width 11 height 11
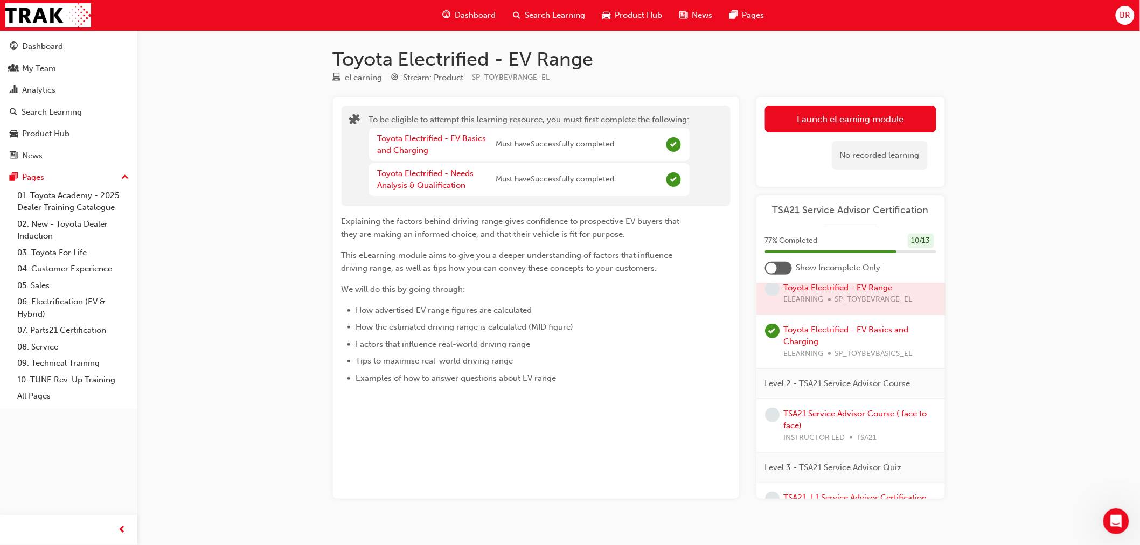
scroll to position [530, 0]
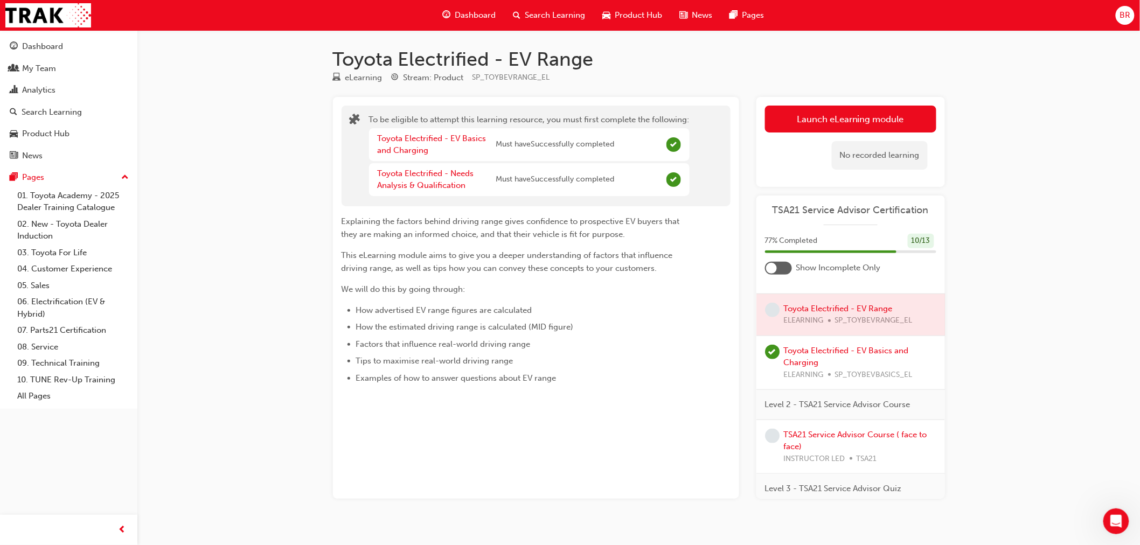
click at [853, 304] on div at bounding box center [850, 314] width 188 height 41
click at [855, 307] on div at bounding box center [850, 314] width 188 height 41
click at [773, 265] on div at bounding box center [771, 268] width 11 height 11
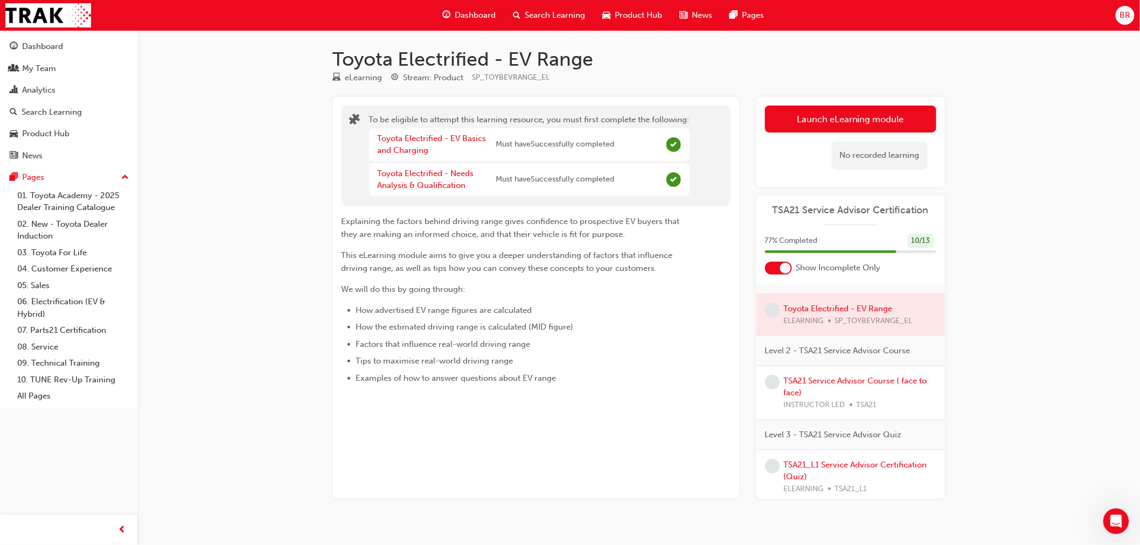
click at [869, 304] on div at bounding box center [850, 314] width 188 height 41
click at [863, 308] on div at bounding box center [850, 314] width 188 height 41
click at [528, 139] on span "Must have Successfully completed" at bounding box center [555, 144] width 118 height 12
drag, startPoint x: 54, startPoint y: 39, endPoint x: 89, endPoint y: 52, distance: 37.5
click at [55, 38] on link "Dashboard" at bounding box center [68, 47] width 129 height 20
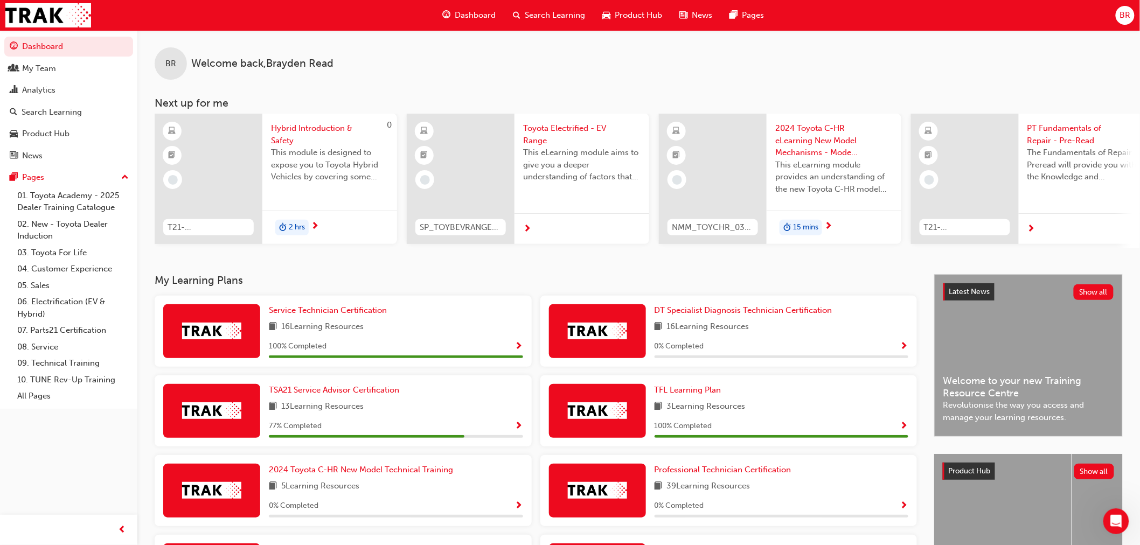
click at [62, 47] on link "Dashboard" at bounding box center [68, 47] width 129 height 20
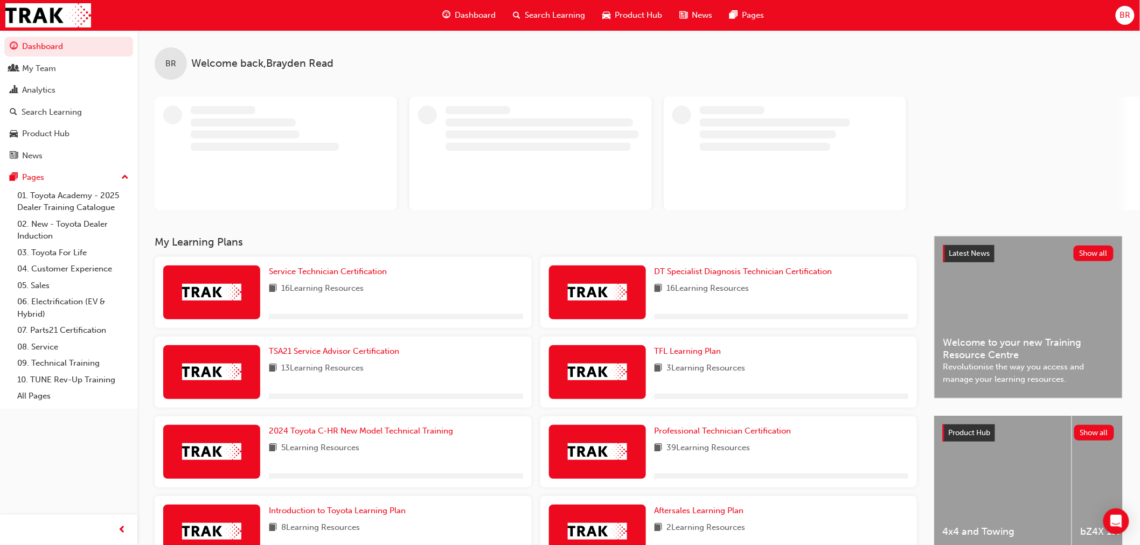
scroll to position [55, 0]
